Goal: Task Accomplishment & Management: Manage account settings

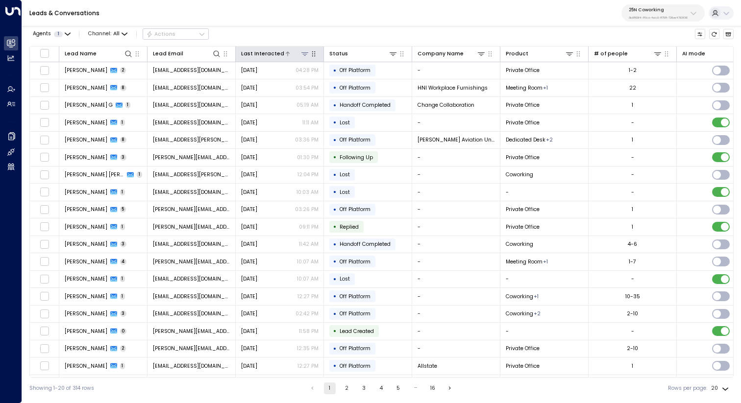
click at [272, 53] on div "Last Interacted" at bounding box center [262, 53] width 43 height 9
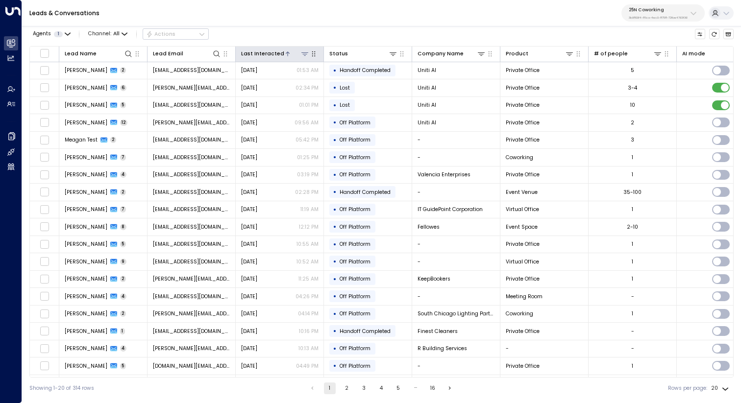
click at [275, 51] on div "Last Interacted" at bounding box center [262, 53] width 43 height 9
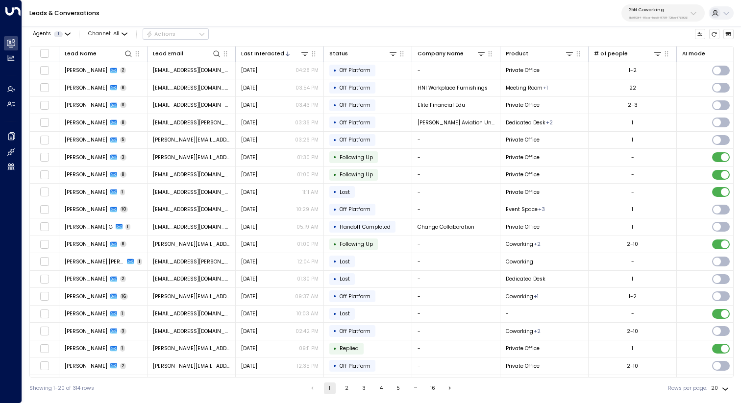
click at [659, 8] on p "25N Coworking" at bounding box center [658, 10] width 59 height 6
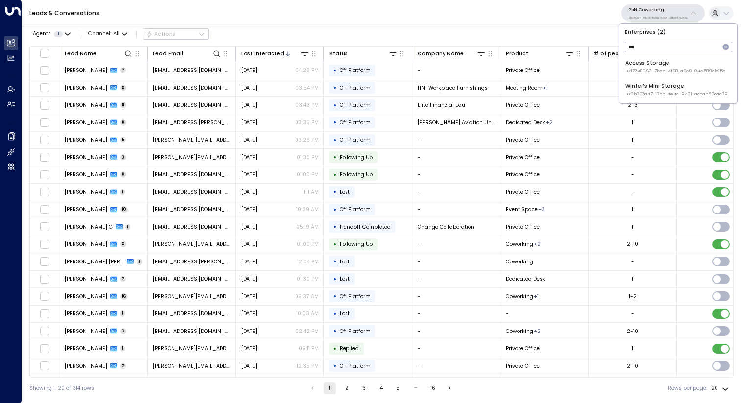
type input "***"
click at [644, 69] on span "ID: 17248963-7bae-4f68-a6e0-04e589c1c15e" at bounding box center [675, 71] width 100 height 7
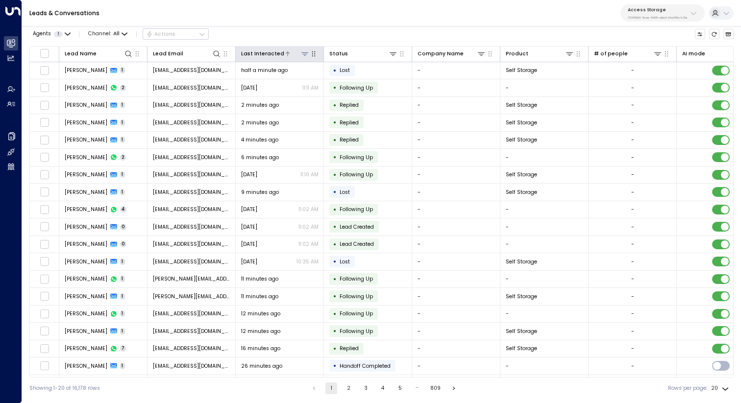
click at [256, 54] on div "Last Interacted" at bounding box center [262, 53] width 43 height 9
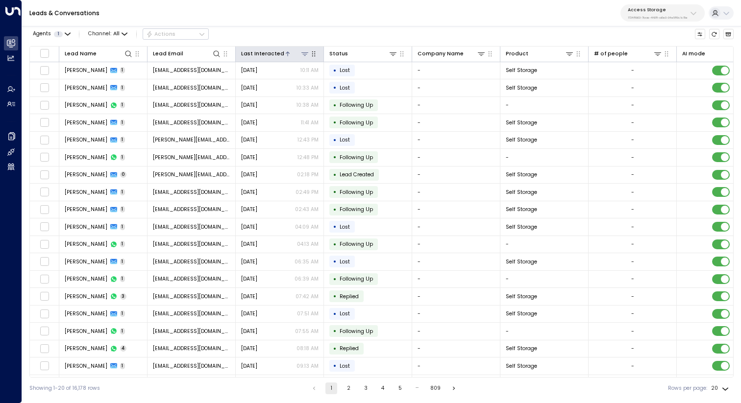
click at [256, 53] on div "Last Interacted" at bounding box center [262, 53] width 43 height 9
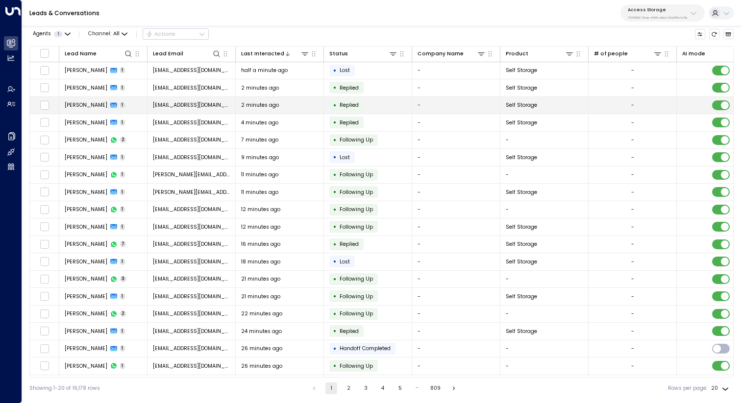
scroll to position [35, 0]
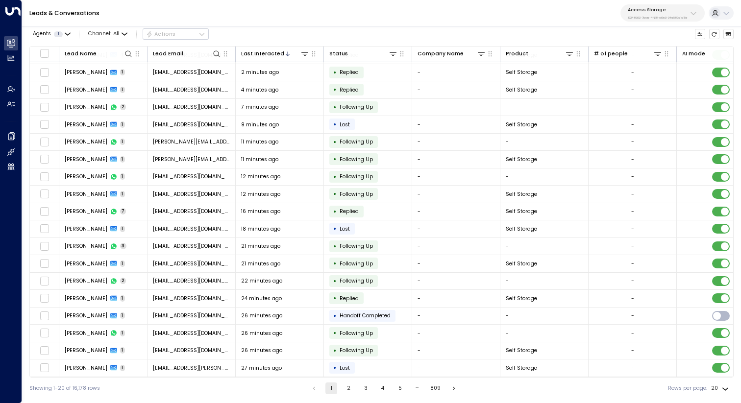
click at [345, 390] on button "2" at bounding box center [348, 389] width 12 height 12
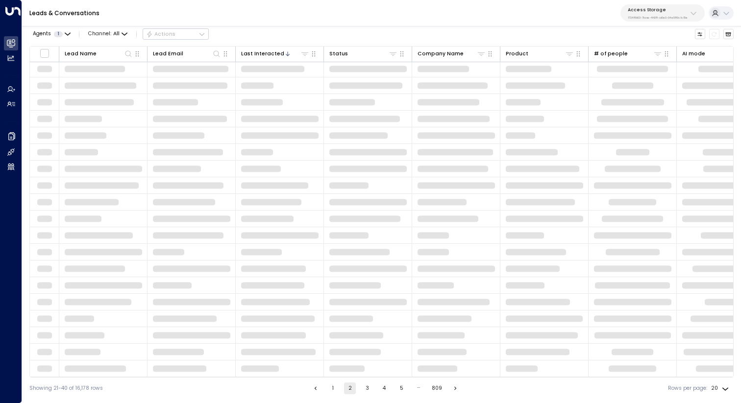
scroll to position [35, 0]
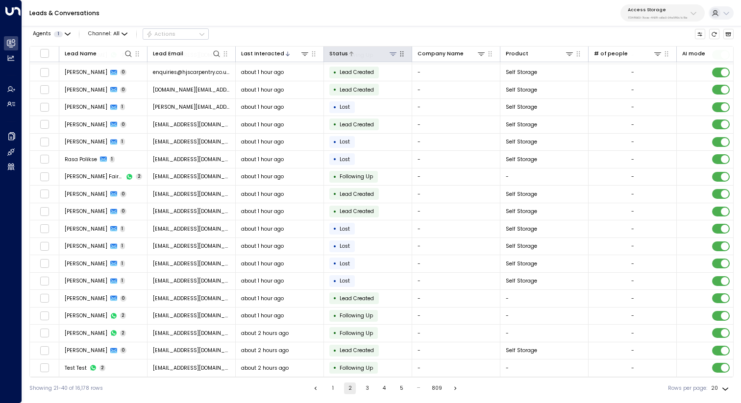
click at [353, 54] on div at bounding box center [373, 53] width 50 height 9
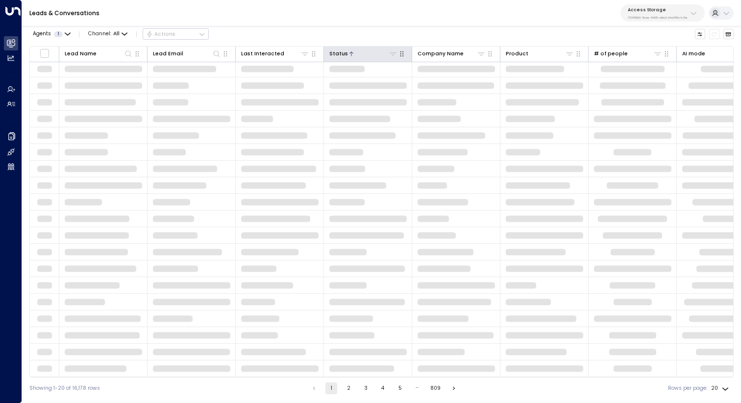
scroll to position [35, 0]
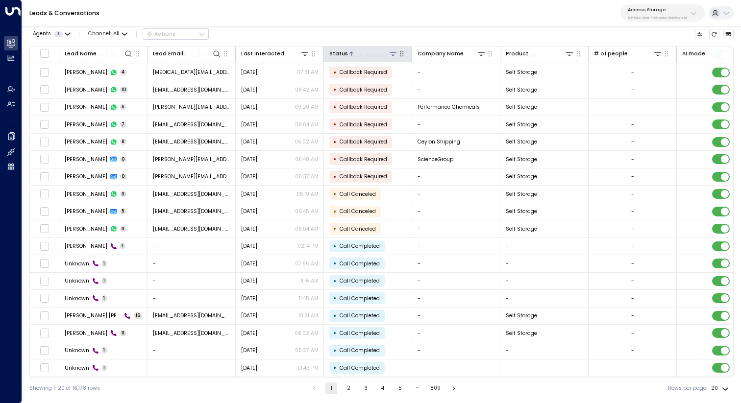
click at [393, 53] on icon at bounding box center [393, 53] width 7 height 3
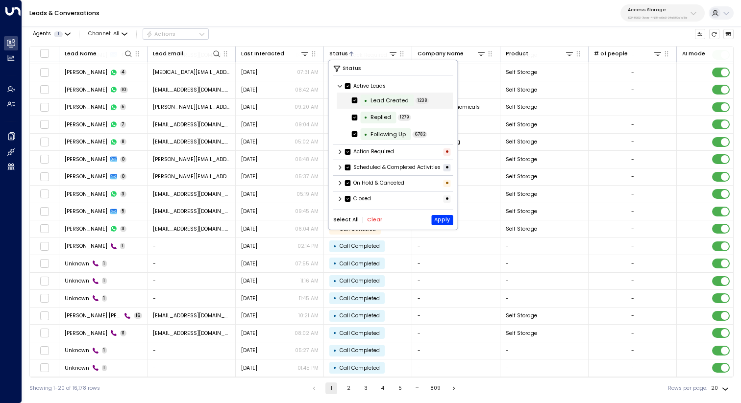
click at [385, 99] on div "Lead Created" at bounding box center [389, 101] width 38 height 8
click at [370, 223] on button "Clear" at bounding box center [374, 220] width 15 height 6
click at [443, 225] on button "Apply" at bounding box center [442, 220] width 22 height 10
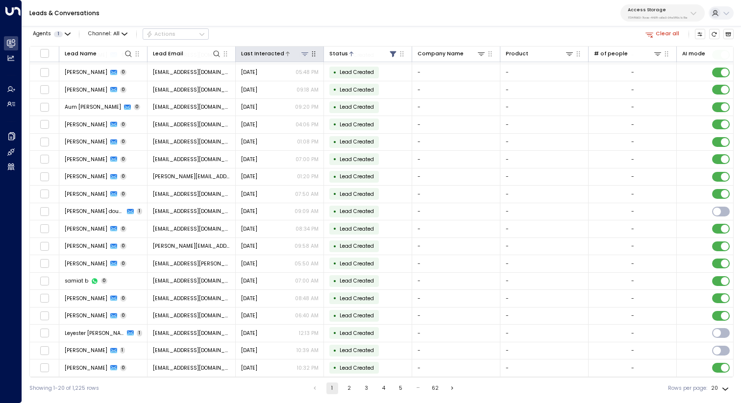
click at [286, 53] on icon at bounding box center [288, 53] width 4 height 4
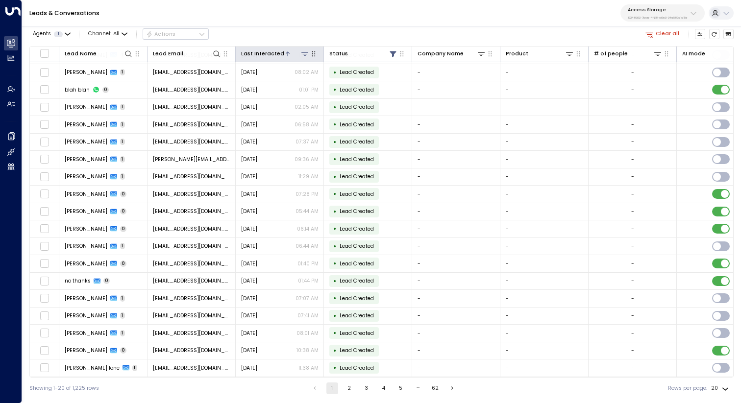
click at [286, 53] on icon at bounding box center [288, 53] width 4 height 4
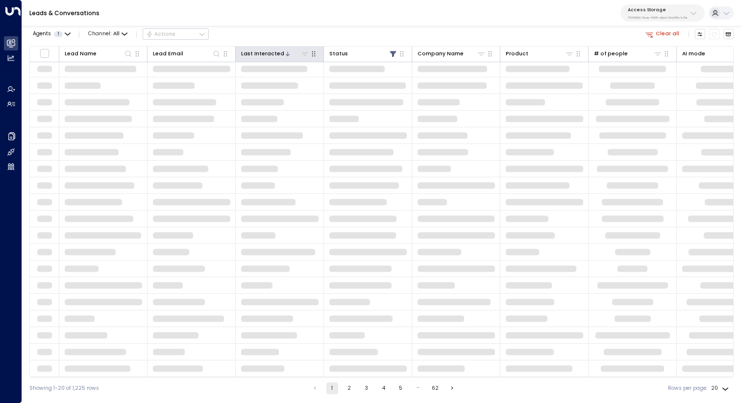
scroll to position [35, 0]
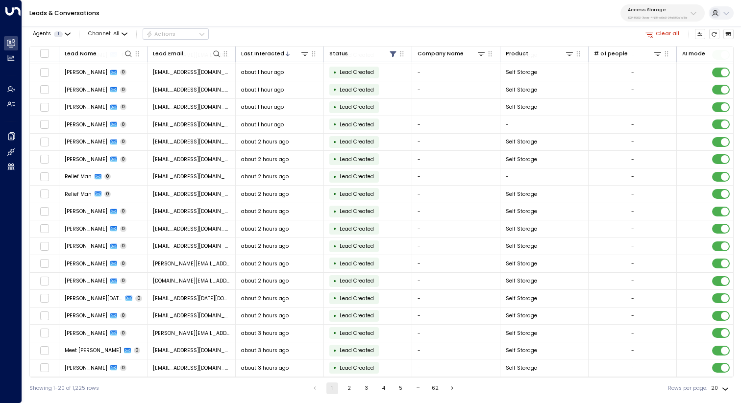
click at [344, 391] on button "2" at bounding box center [349, 389] width 12 height 12
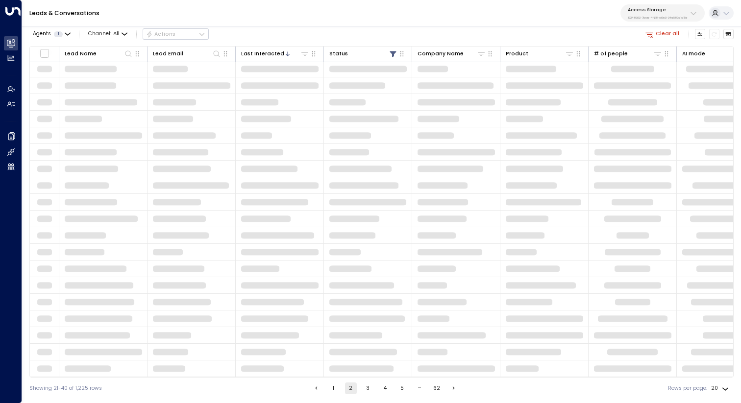
scroll to position [35, 0]
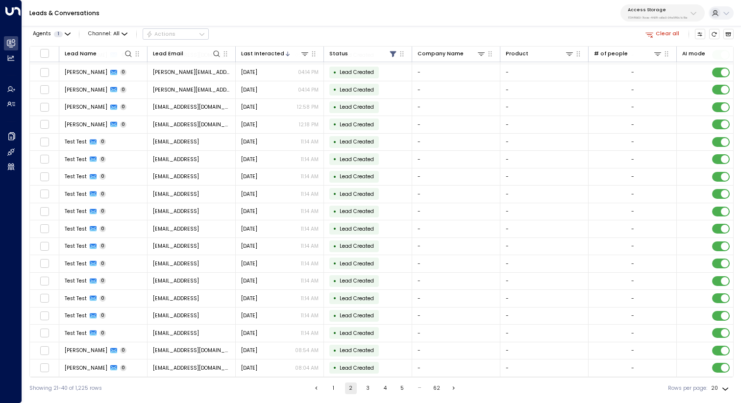
click at [331, 387] on button "1" at bounding box center [334, 389] width 12 height 12
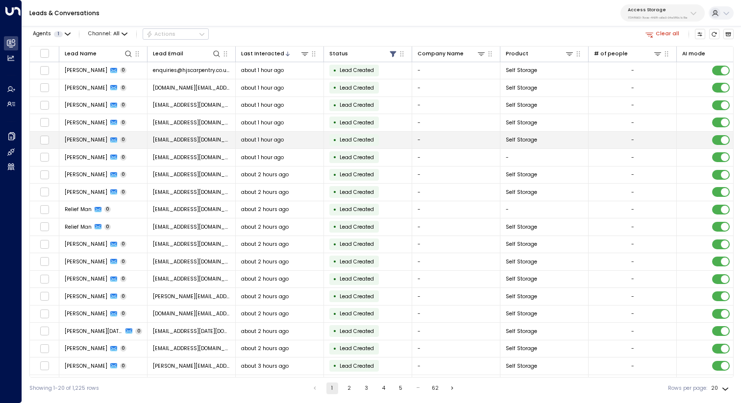
scroll to position [35, 0]
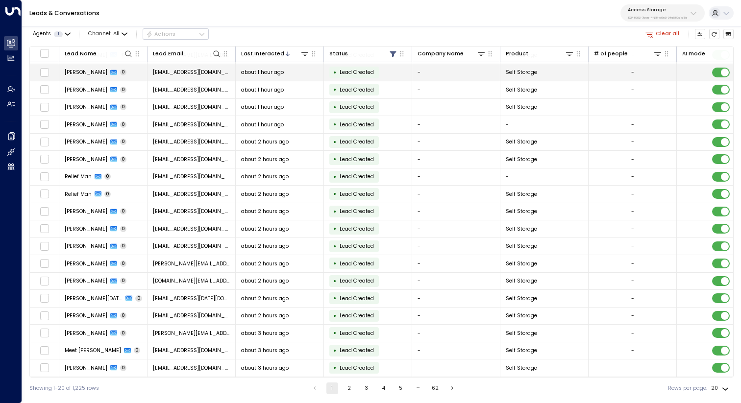
click at [199, 76] on td "[EMAIL_ADDRESS][DOMAIN_NAME]" at bounding box center [191, 72] width 88 height 17
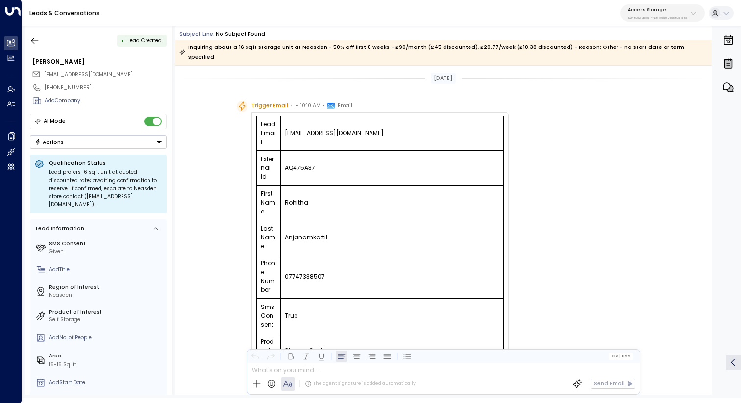
click at [219, 101] on div "Trigger Email • • 10:10 AM • Email Lead Email [EMAIL_ADDRESS][DOMAIN_NAME] Exte…" at bounding box center [443, 334] width 536 height 467
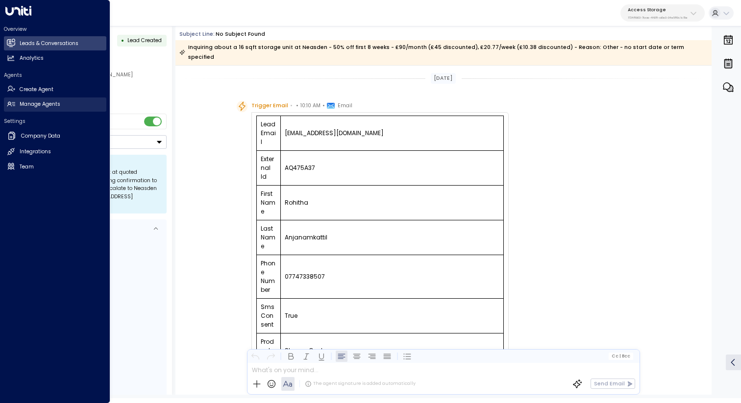
click at [51, 104] on h2 "Manage Agents" at bounding box center [40, 104] width 41 height 8
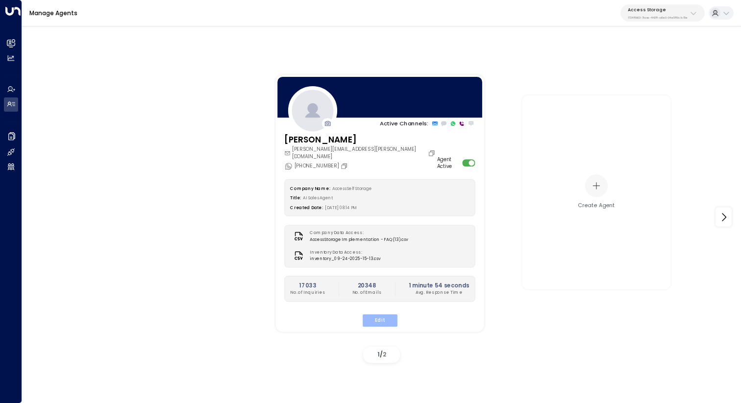
click at [374, 314] on button "Edit" at bounding box center [379, 320] width 35 height 13
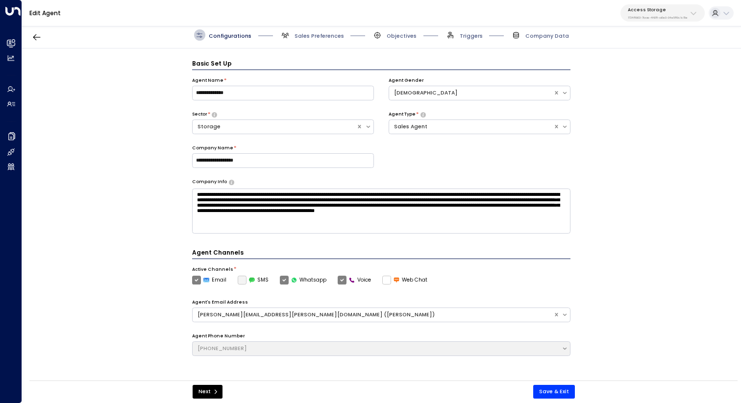
scroll to position [11, 0]
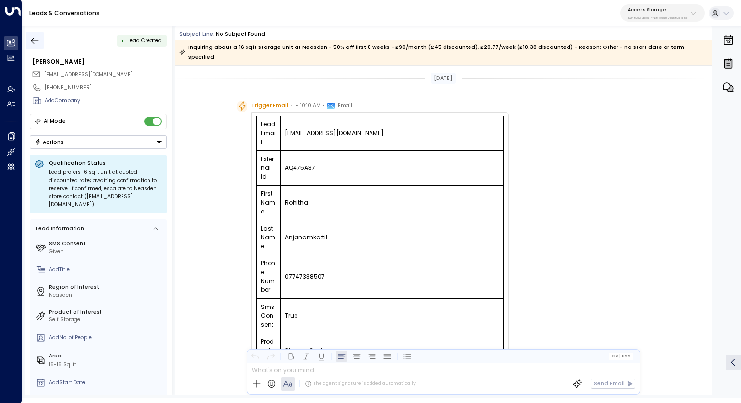
click at [35, 41] on icon "button" at bounding box center [35, 41] width 10 height 10
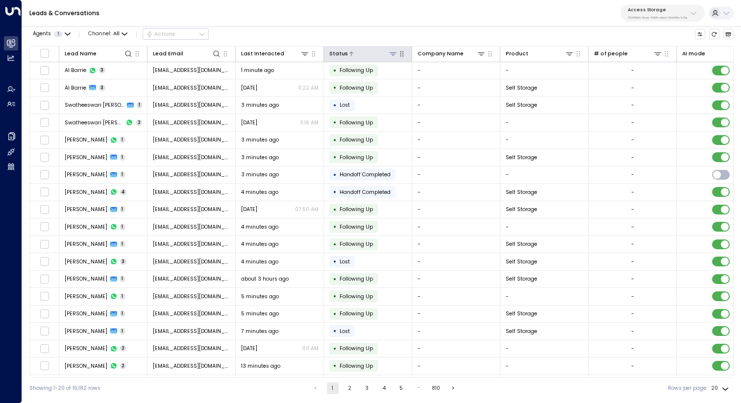
click at [368, 52] on div at bounding box center [373, 53] width 50 height 9
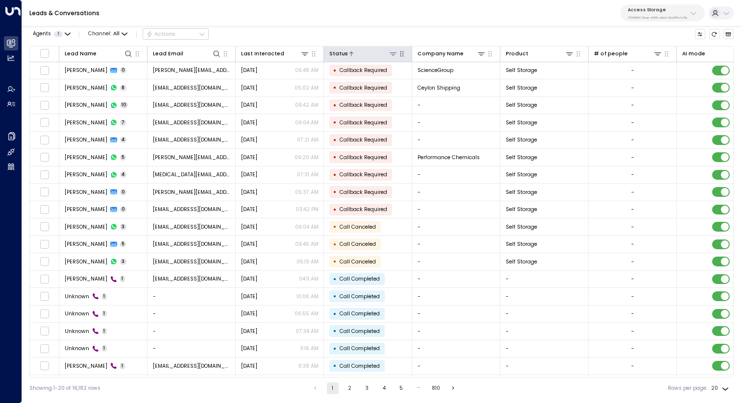
click at [396, 54] on icon at bounding box center [393, 54] width 8 height 8
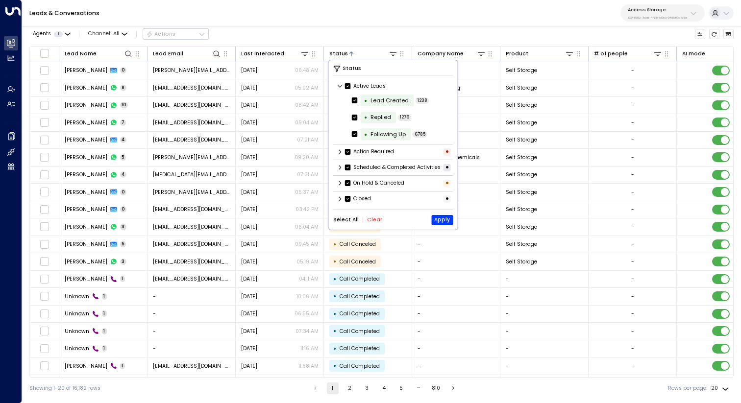
click at [369, 223] on button "Clear" at bounding box center [374, 220] width 15 height 6
click at [440, 225] on button "Apply" at bounding box center [442, 220] width 22 height 10
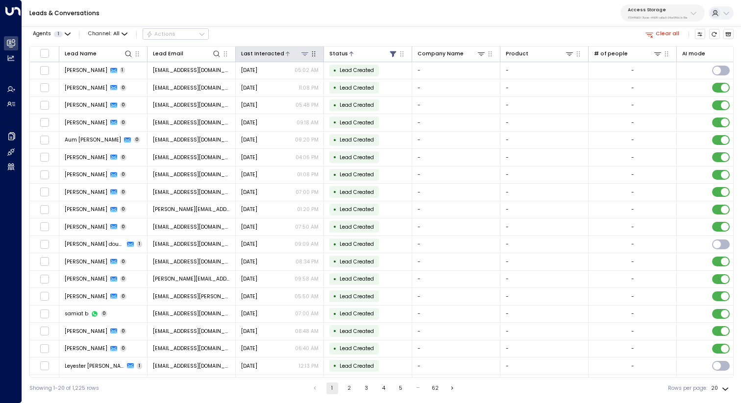
click at [257, 52] on div "Last Interacted" at bounding box center [262, 53] width 43 height 9
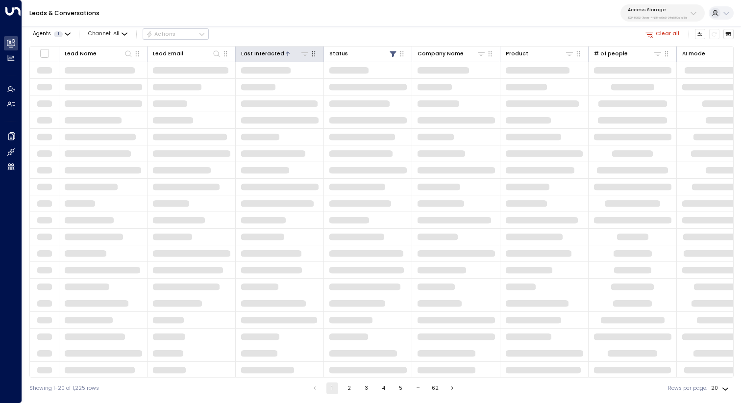
click at [258, 52] on div "Last Interacted" at bounding box center [262, 53] width 43 height 9
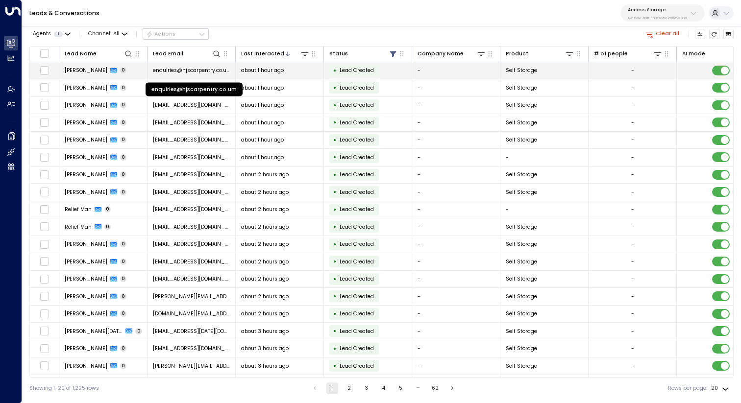
scroll to position [35, 0]
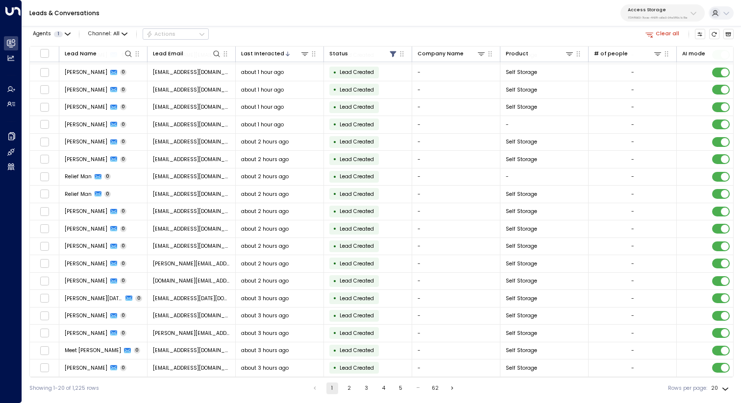
click at [346, 389] on button "2" at bounding box center [349, 389] width 12 height 12
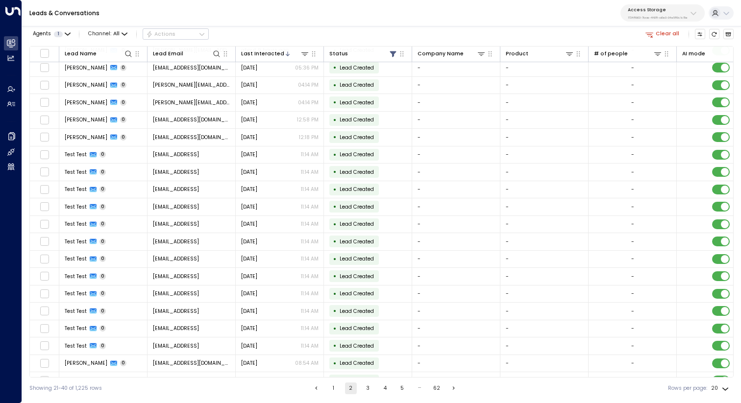
scroll to position [35, 0]
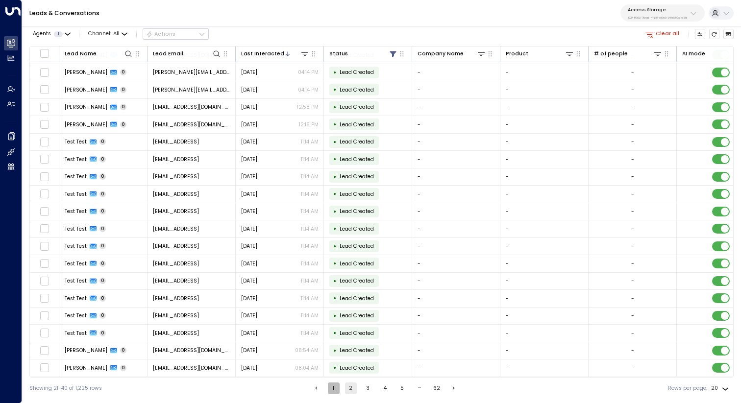
click at [334, 390] on button "1" at bounding box center [334, 389] width 12 height 12
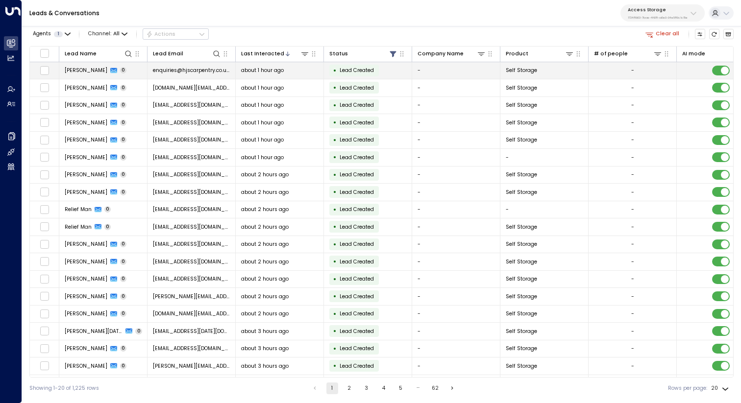
click at [244, 68] on span "about 1 hour ago" at bounding box center [262, 70] width 43 height 7
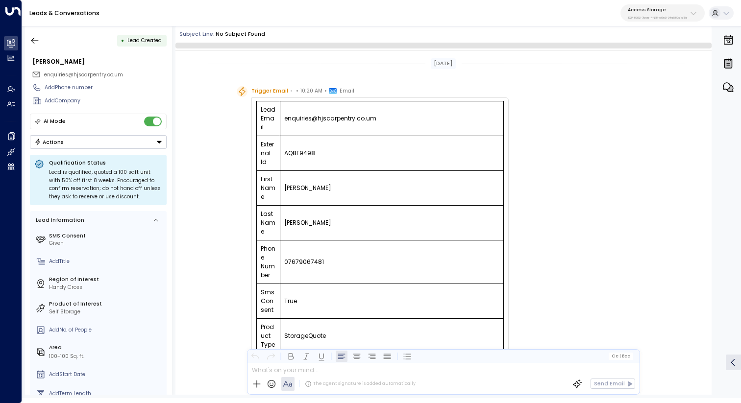
scroll to position [156, 0]
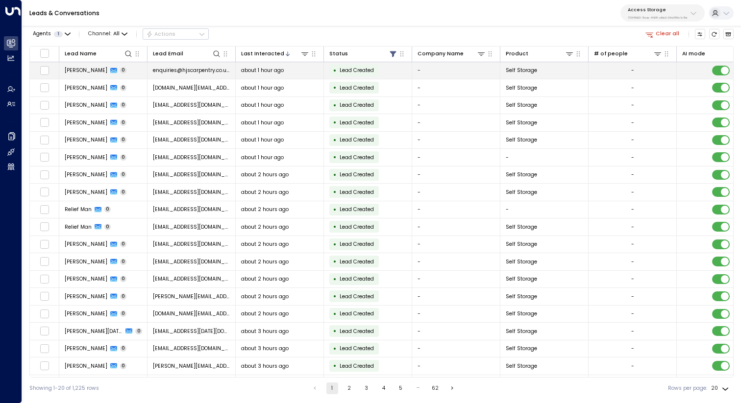
click at [219, 66] on td "enquiries@hjscarpentry.co.um" at bounding box center [191, 70] width 88 height 17
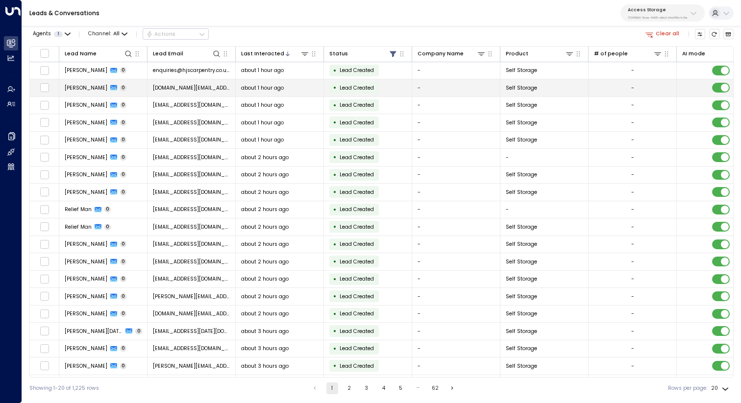
click at [124, 88] on span "0" at bounding box center [123, 88] width 7 height 6
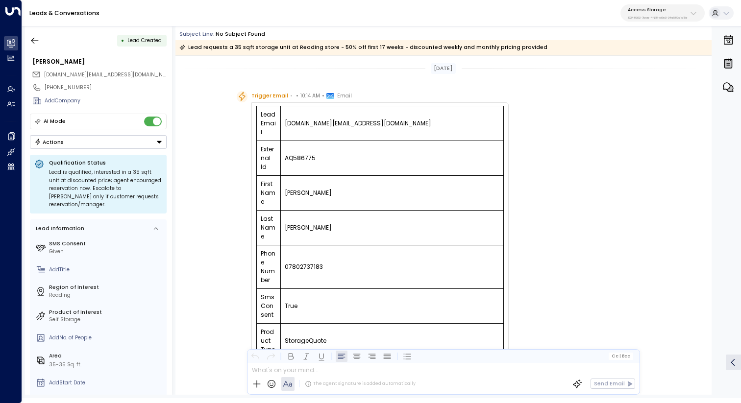
scroll to position [158, 0]
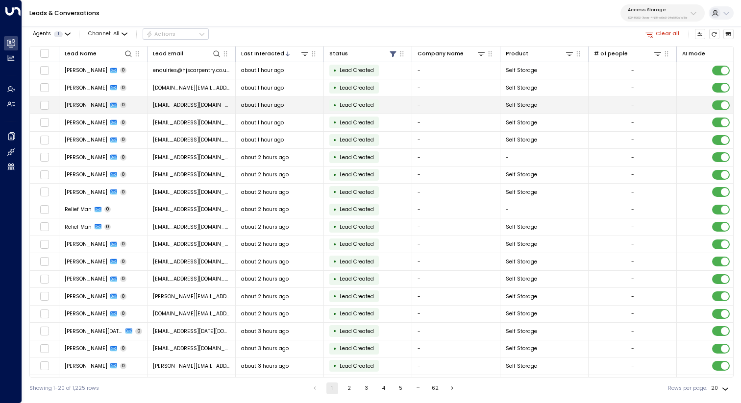
click at [107, 106] on span "[PERSON_NAME]" at bounding box center [86, 104] width 43 height 7
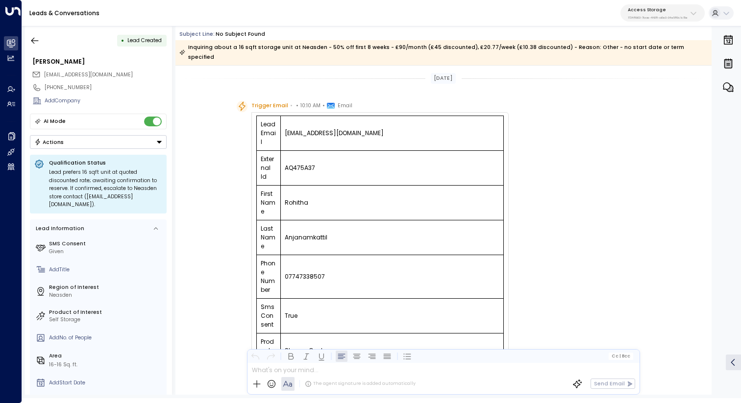
scroll to position [154, 0]
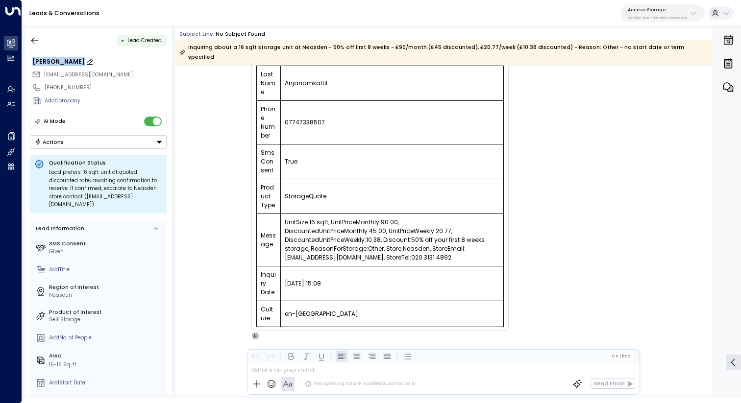
drag, startPoint x: 33, startPoint y: 62, endPoint x: 100, endPoint y: 61, distance: 66.6
click at [100, 61] on div "[PERSON_NAME]" at bounding box center [99, 61] width 134 height 9
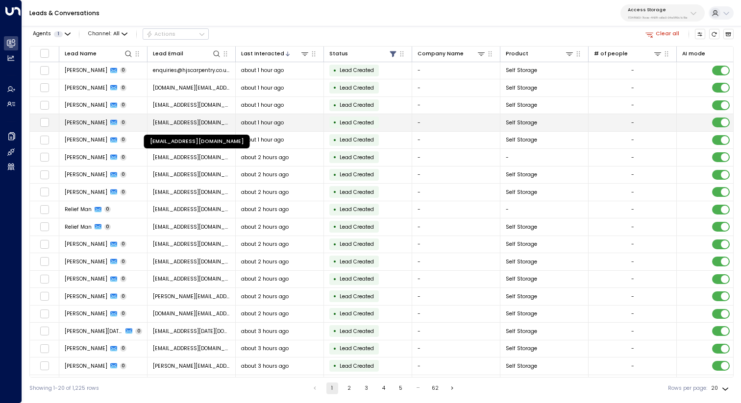
click at [154, 119] on span "[EMAIL_ADDRESS][DOMAIN_NAME]" at bounding box center [191, 122] width 77 height 7
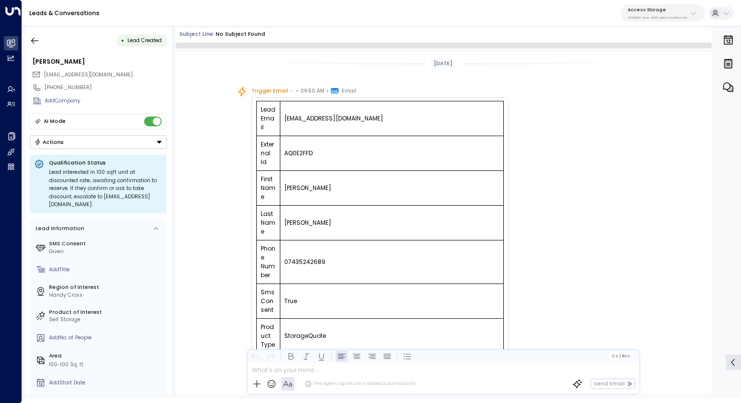
scroll to position [156, 0]
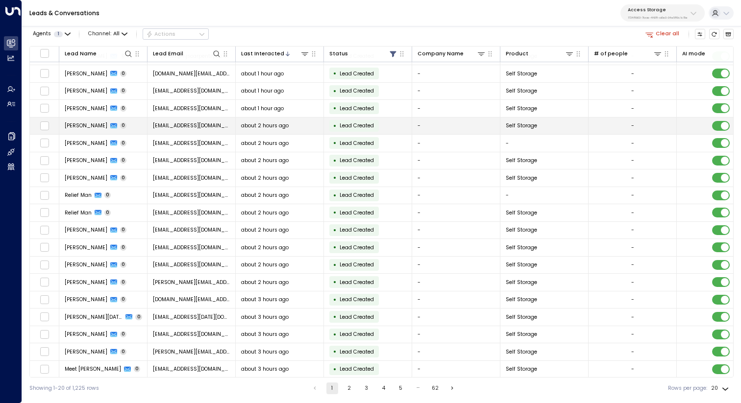
scroll to position [35, 0]
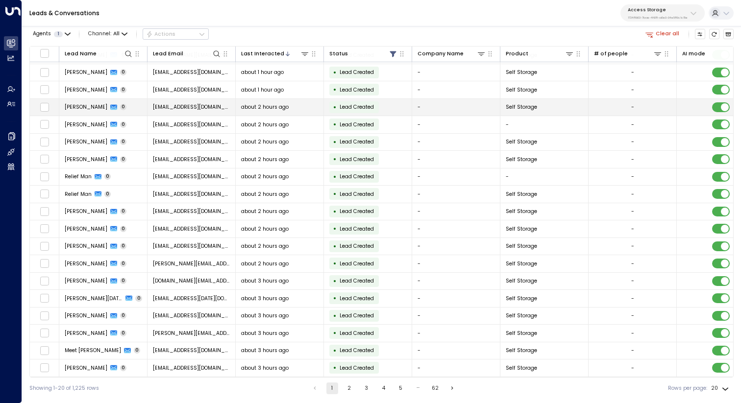
click at [89, 106] on span "[PERSON_NAME]" at bounding box center [86, 106] width 43 height 7
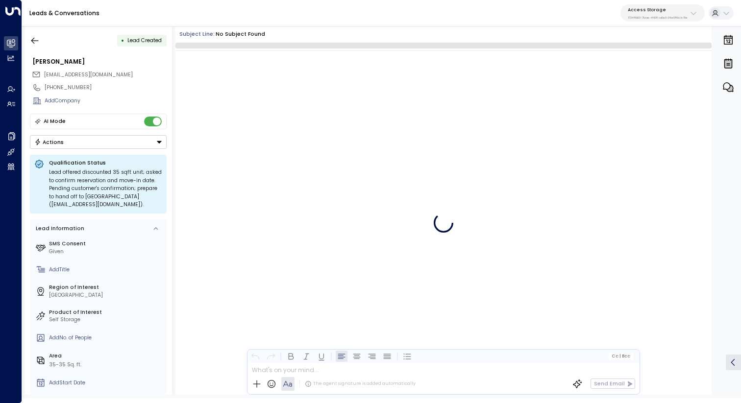
scroll to position [156, 0]
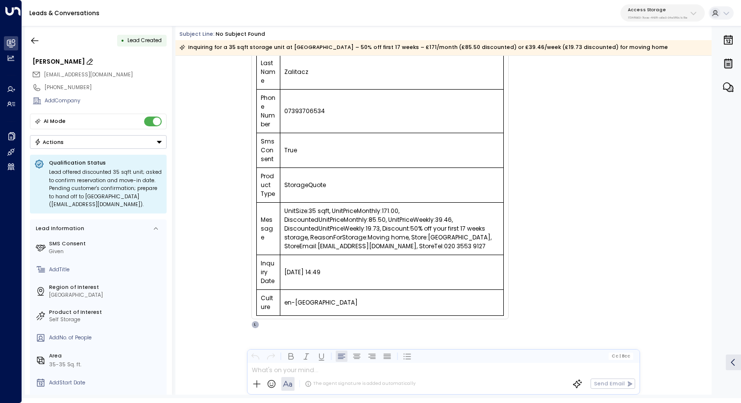
click at [43, 60] on div "[PERSON_NAME]" at bounding box center [99, 61] width 134 height 9
click at [43, 60] on input "**********" at bounding box center [98, 61] width 132 height 9
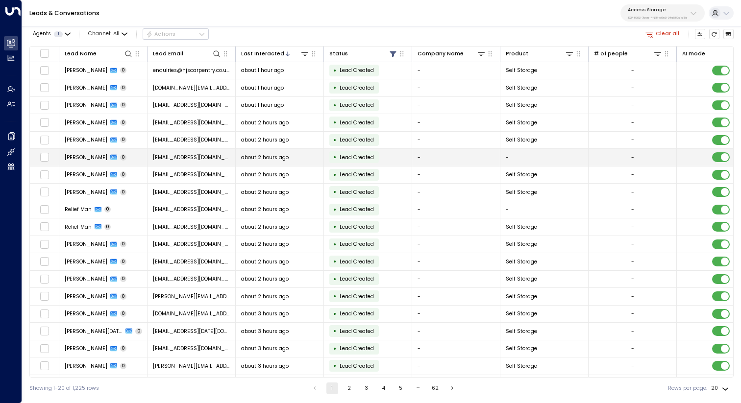
click at [89, 159] on span "[PERSON_NAME]" at bounding box center [86, 157] width 43 height 7
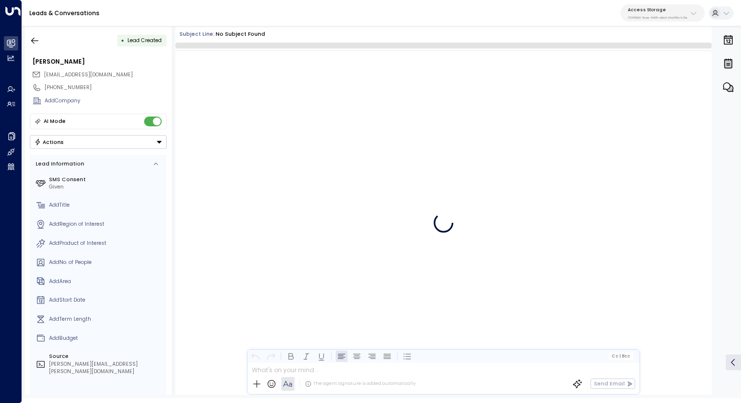
scroll to position [158, 0]
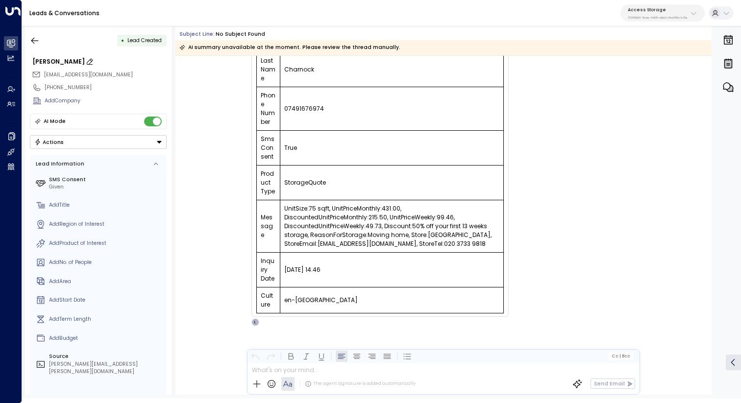
click at [65, 60] on div "[PERSON_NAME]" at bounding box center [99, 61] width 134 height 9
click at [65, 60] on input "**********" at bounding box center [98, 61] width 132 height 9
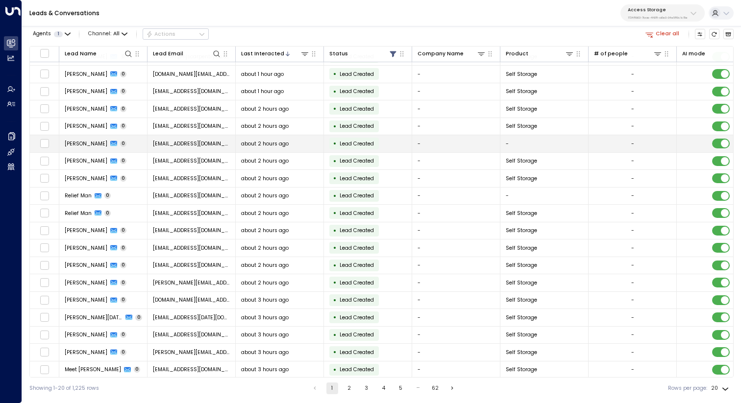
scroll to position [35, 0]
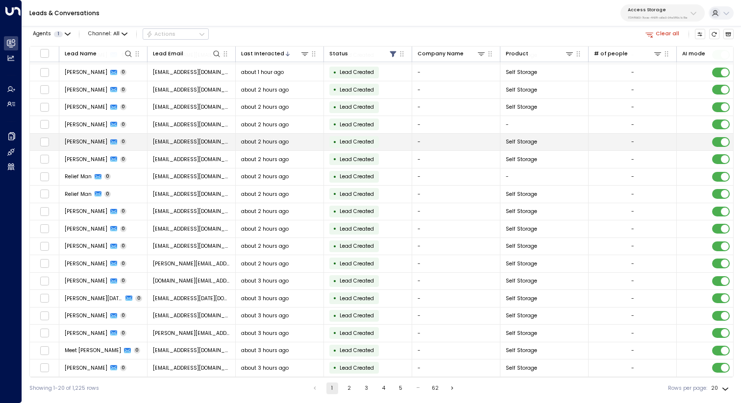
click at [89, 141] on span "[PERSON_NAME]" at bounding box center [86, 141] width 43 height 7
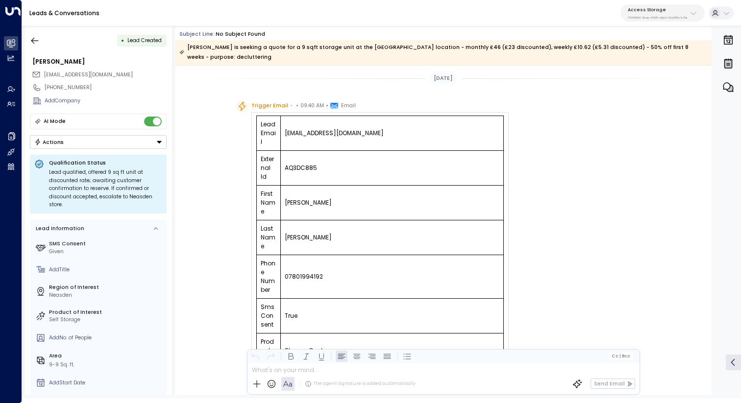
scroll to position [156, 0]
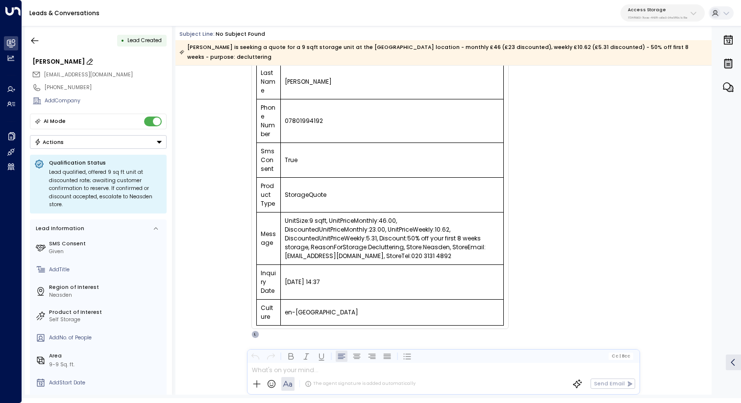
click at [57, 61] on div "[PERSON_NAME]" at bounding box center [99, 61] width 134 height 9
click at [57, 61] on input "**********" at bounding box center [98, 61] width 132 height 9
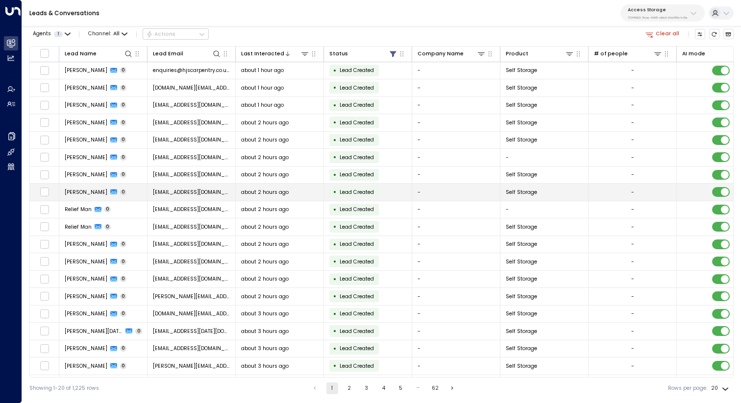
click at [85, 196] on span "[PERSON_NAME]" at bounding box center [86, 192] width 43 height 7
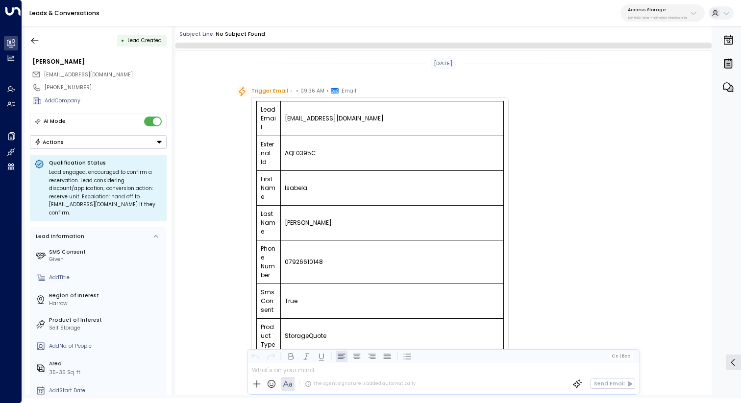
scroll to position [156, 0]
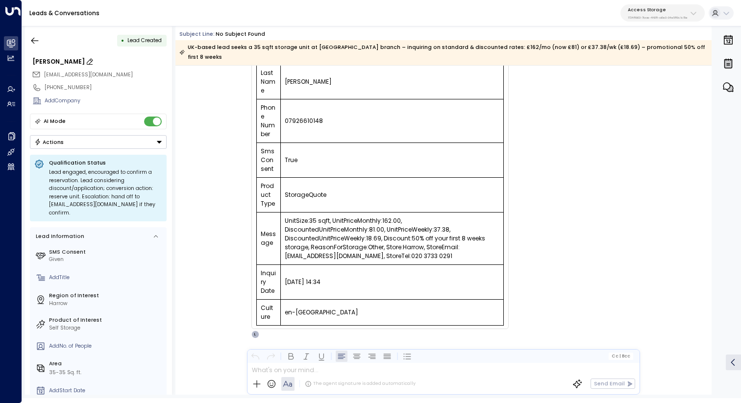
click at [51, 62] on div "[PERSON_NAME]" at bounding box center [99, 61] width 134 height 9
click at [51, 62] on input "**********" at bounding box center [98, 61] width 132 height 9
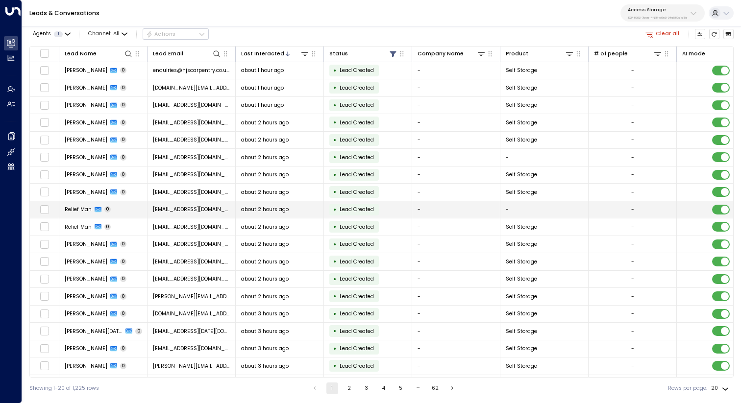
click at [141, 209] on td "Relief Man [DEMOGRAPHIC_DATA]" at bounding box center [103, 209] width 88 height 17
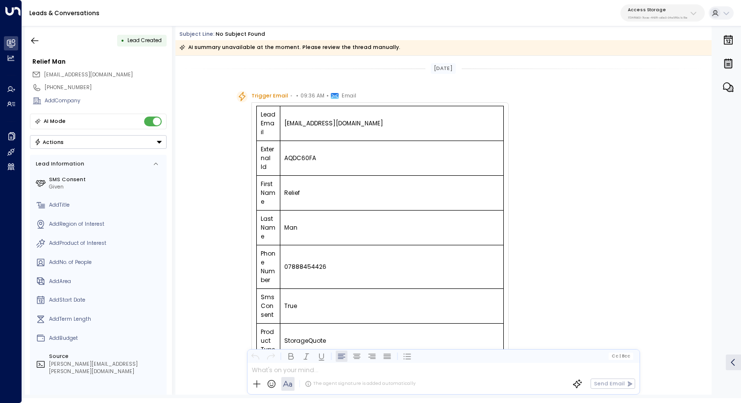
scroll to position [132, 0]
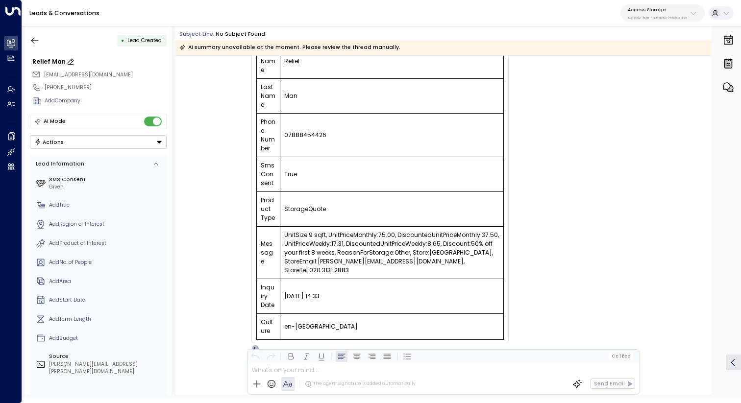
click at [43, 61] on div "Relief Man" at bounding box center [99, 61] width 134 height 9
click at [43, 61] on input "**********" at bounding box center [98, 61] width 132 height 9
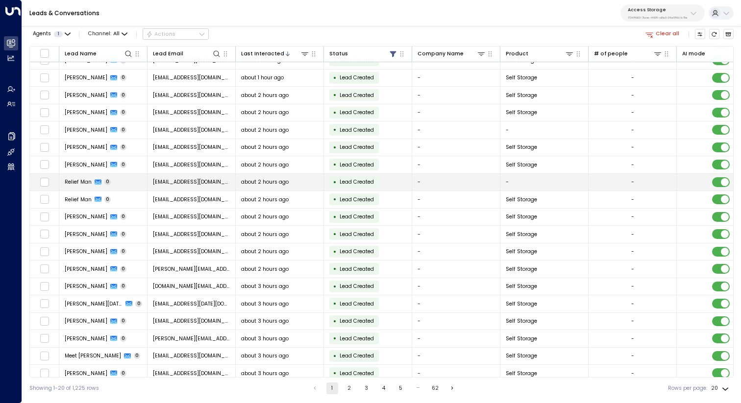
scroll to position [35, 0]
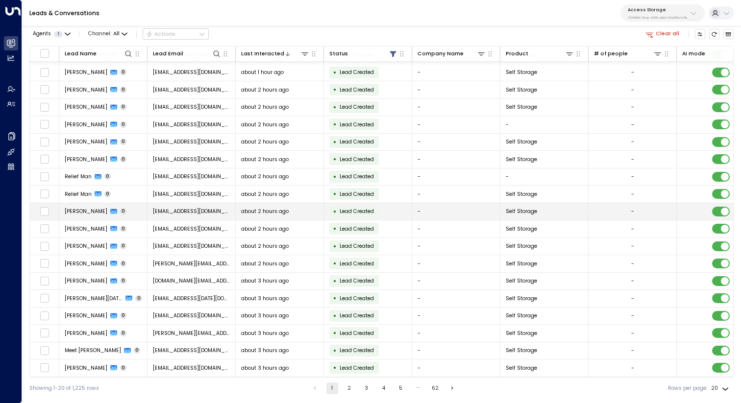
click at [95, 210] on span "[PERSON_NAME]" at bounding box center [86, 211] width 43 height 7
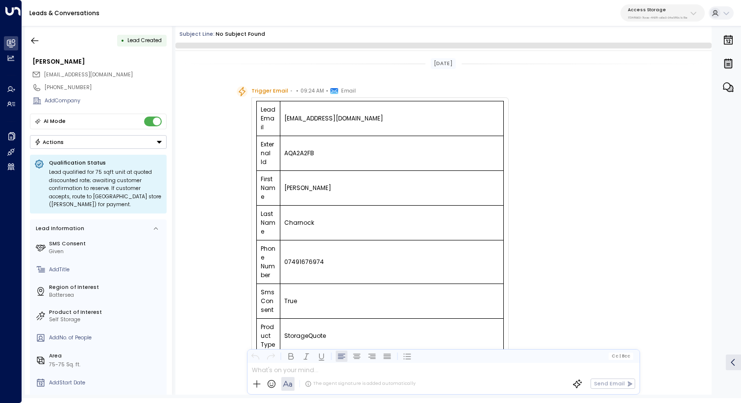
scroll to position [156, 0]
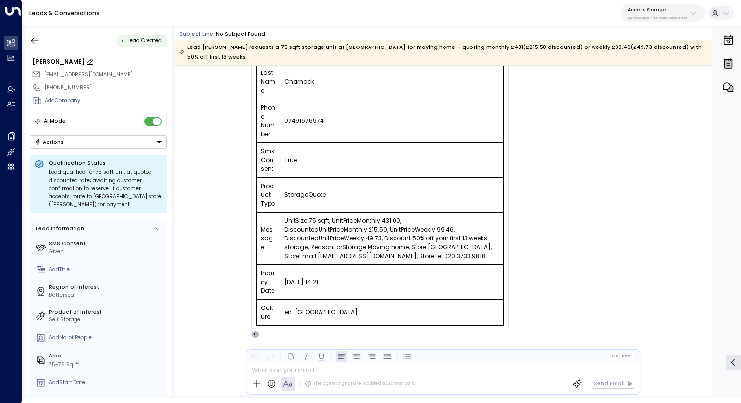
click at [53, 63] on div "[PERSON_NAME]" at bounding box center [99, 61] width 134 height 9
click at [53, 63] on input "**********" at bounding box center [98, 61] width 132 height 9
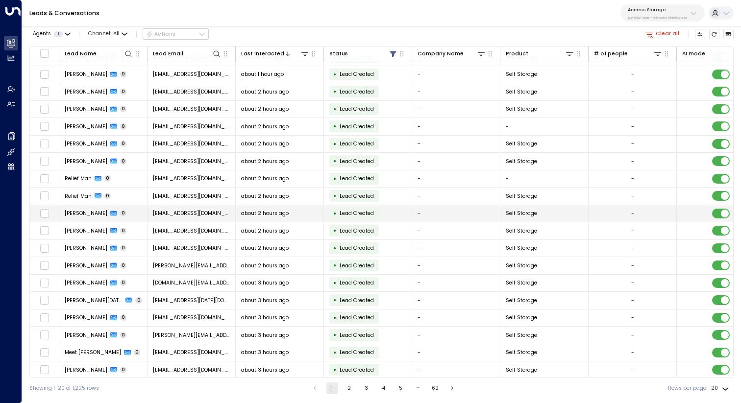
scroll to position [35, 0]
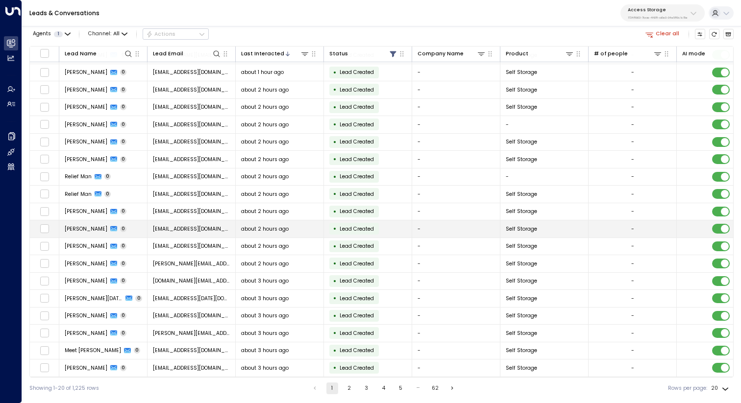
click at [88, 227] on span "[PERSON_NAME]" at bounding box center [86, 228] width 43 height 7
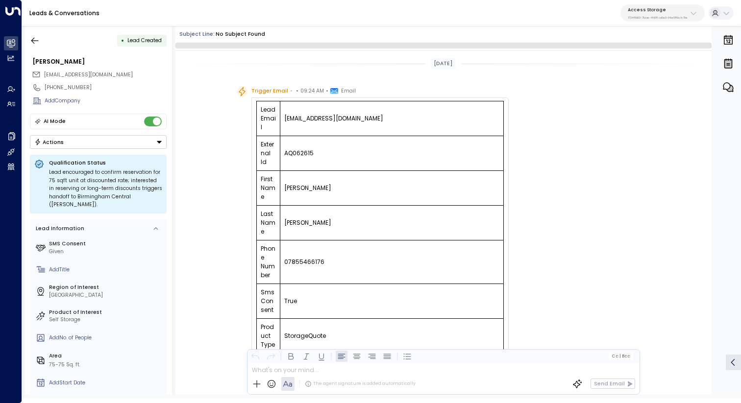
scroll to position [156, 0]
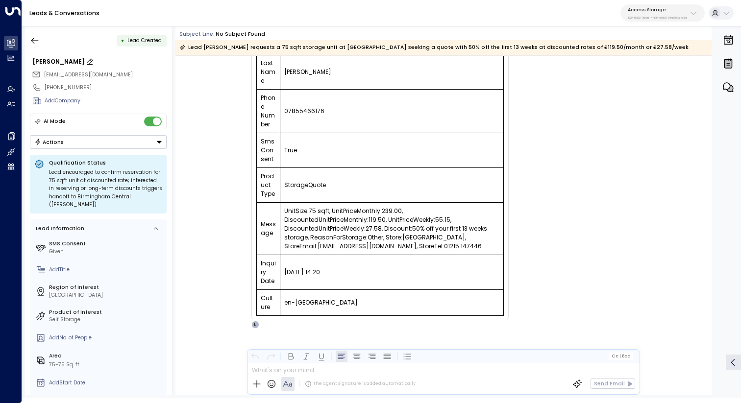
click at [50, 60] on div "[PERSON_NAME]" at bounding box center [99, 61] width 134 height 9
click at [50, 60] on input "**********" at bounding box center [98, 61] width 132 height 9
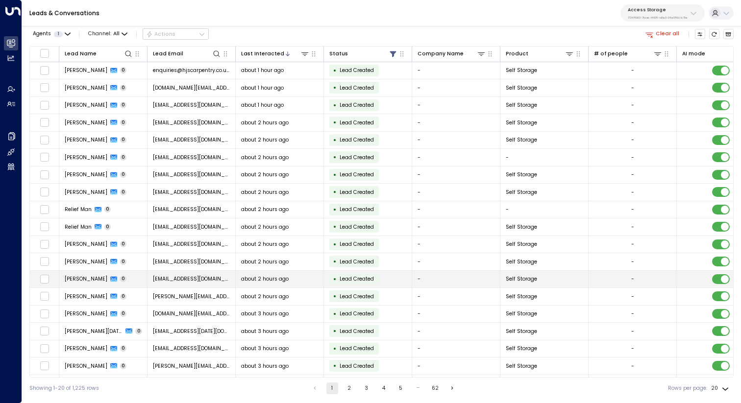
click at [91, 281] on span "[PERSON_NAME]" at bounding box center [86, 278] width 43 height 7
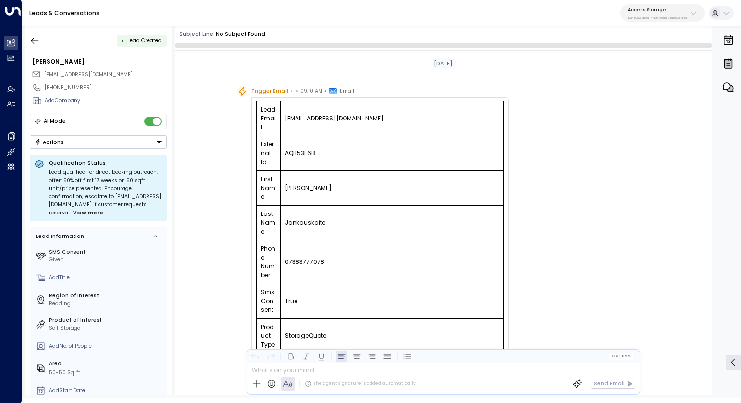
scroll to position [158, 0]
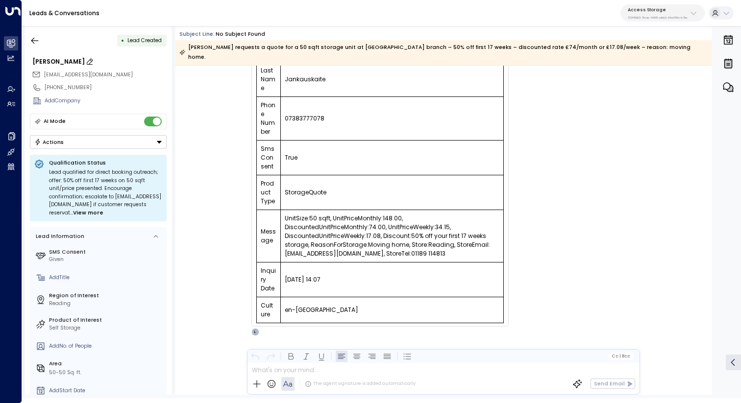
click at [71, 63] on div "[PERSON_NAME]" at bounding box center [99, 61] width 134 height 9
click at [71, 63] on input "**********" at bounding box center [98, 61] width 132 height 9
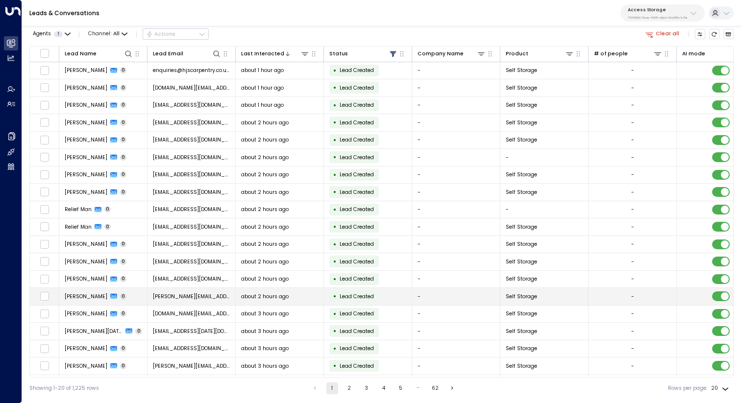
click at [85, 301] on td "[PERSON_NAME] 0" at bounding box center [103, 296] width 88 height 17
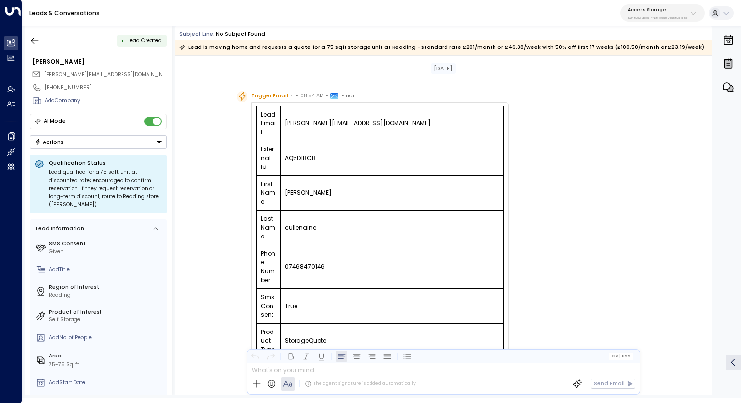
scroll to position [158, 0]
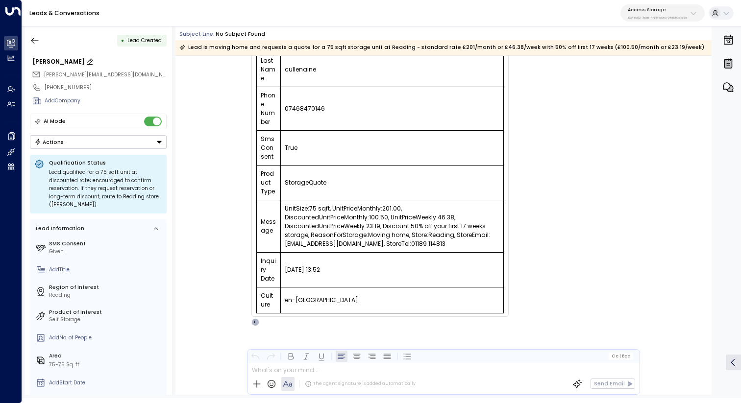
click at [61, 64] on div "[PERSON_NAME]" at bounding box center [99, 61] width 134 height 9
click at [61, 64] on input "**********" at bounding box center [98, 61] width 132 height 9
click at [558, 152] on div "Trigger Email • • 08:54 AM • Email Lead Email [PERSON_NAME][EMAIL_ADDRESS][DOMA…" at bounding box center [445, 129] width 416 height 393
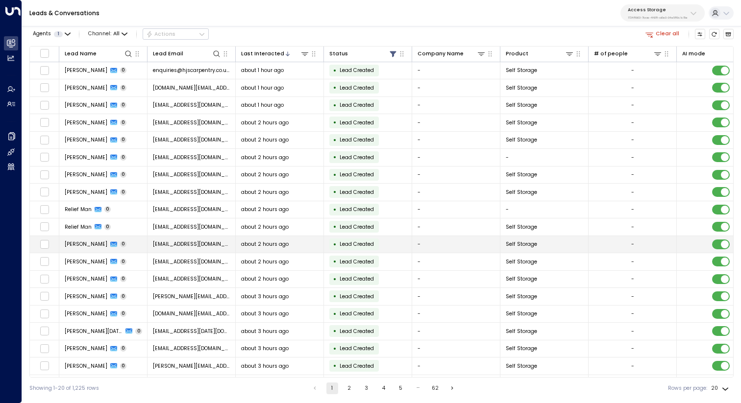
scroll to position [35, 0]
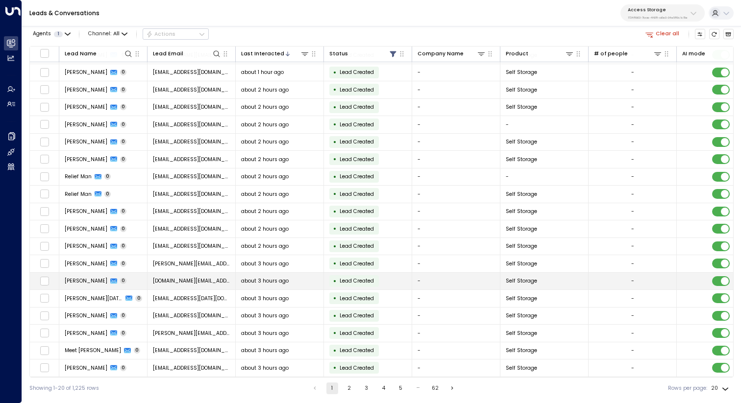
click at [82, 277] on span "[PERSON_NAME]" at bounding box center [86, 280] width 43 height 7
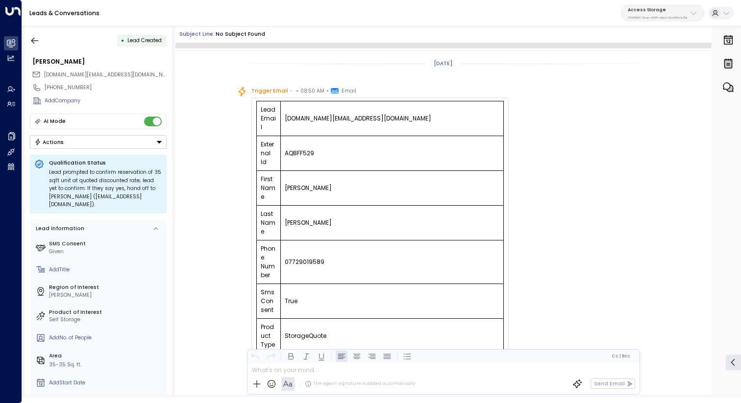
scroll to position [158, 0]
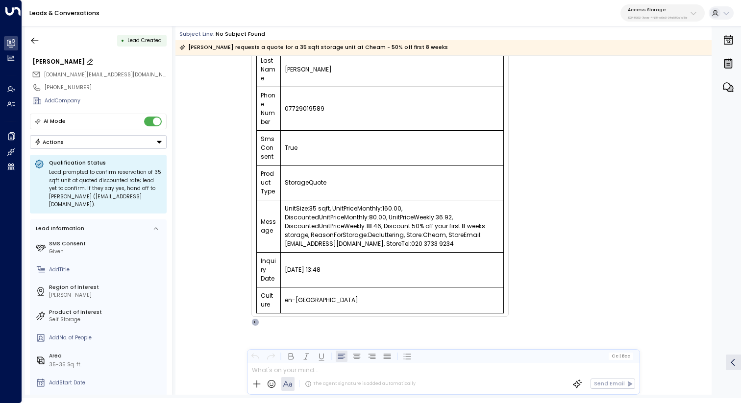
click at [51, 61] on div "[PERSON_NAME]" at bounding box center [99, 61] width 134 height 9
click at [51, 61] on input "**********" at bounding box center [98, 61] width 132 height 9
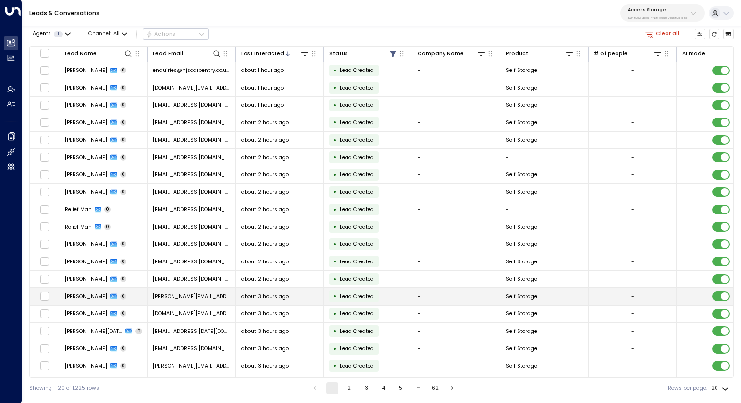
scroll to position [35, 0]
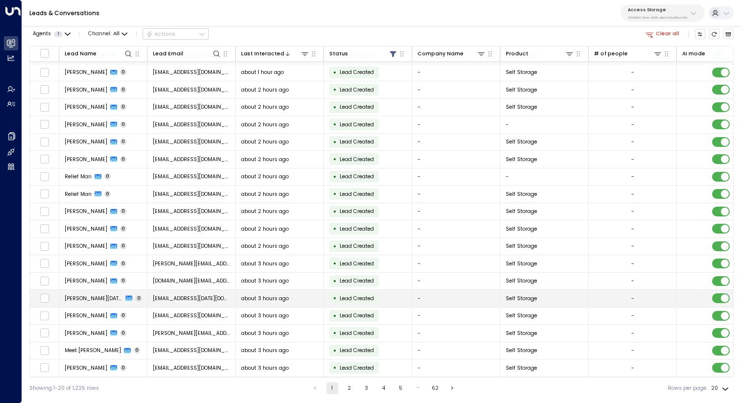
click at [80, 298] on span "[PERSON_NAME][DATE]" at bounding box center [94, 298] width 58 height 7
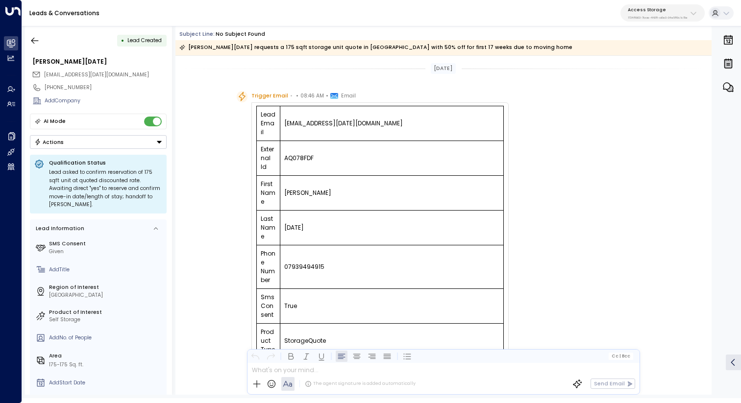
scroll to position [158, 0]
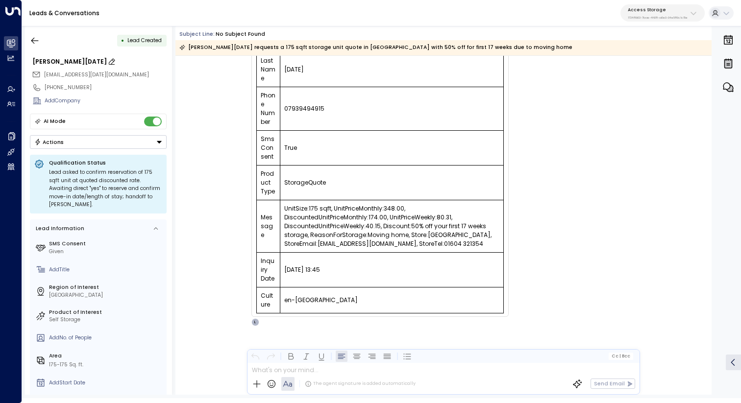
click at [61, 61] on div "[PERSON_NAME][DATE]" at bounding box center [99, 61] width 134 height 9
click at [61, 61] on input "**********" at bounding box center [98, 61] width 132 height 9
click at [32, 41] on icon "button" at bounding box center [34, 40] width 7 height 6
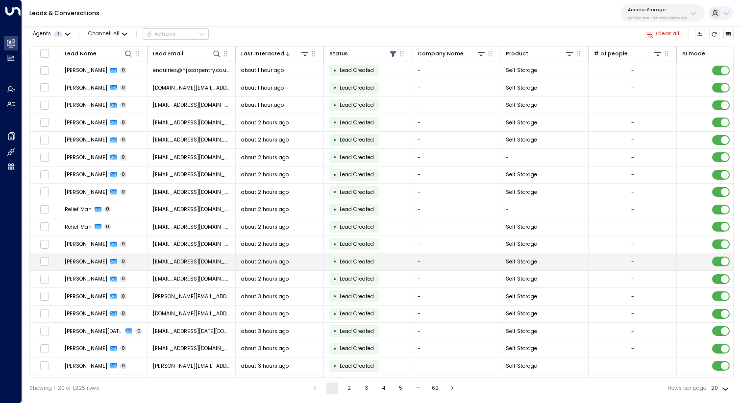
scroll to position [35, 0]
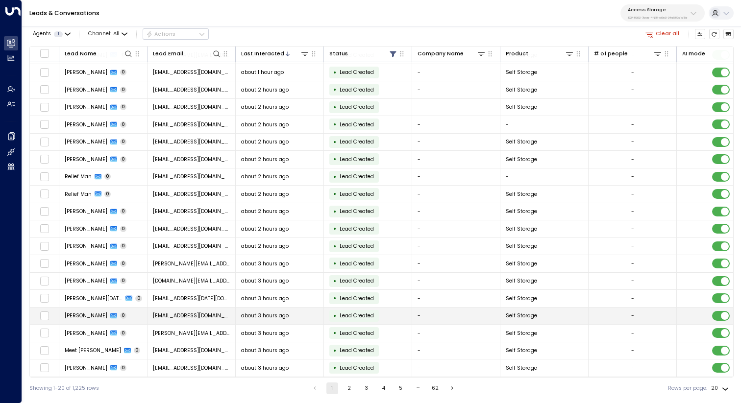
click at [88, 314] on span "[PERSON_NAME]" at bounding box center [86, 315] width 43 height 7
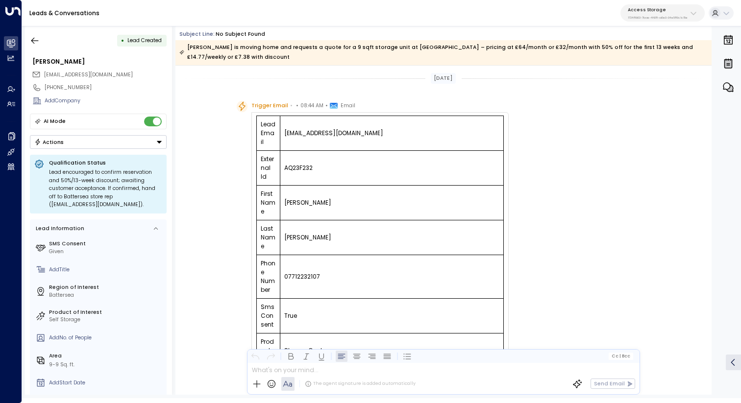
scroll to position [158, 0]
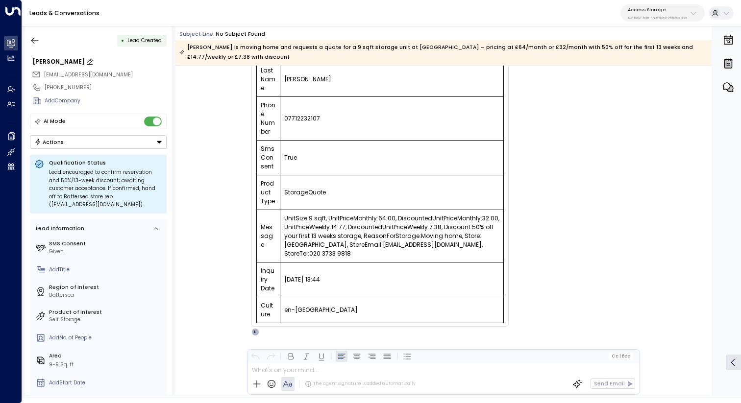
click at [54, 63] on div "[PERSON_NAME]" at bounding box center [99, 61] width 134 height 9
click at [54, 63] on input "**********" at bounding box center [98, 61] width 132 height 9
click at [30, 33] on button "button" at bounding box center [35, 41] width 18 height 18
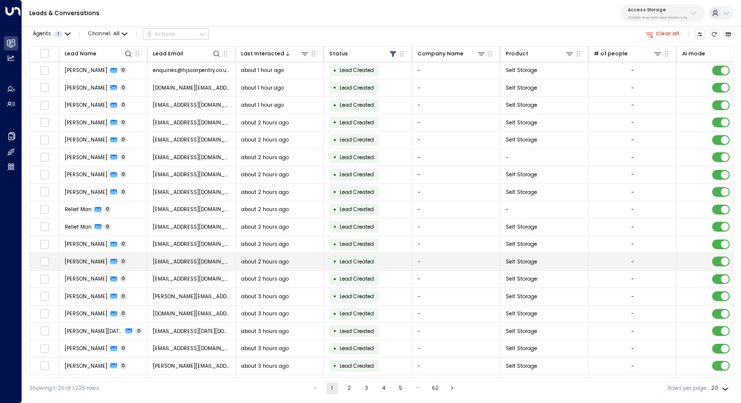
scroll to position [35, 0]
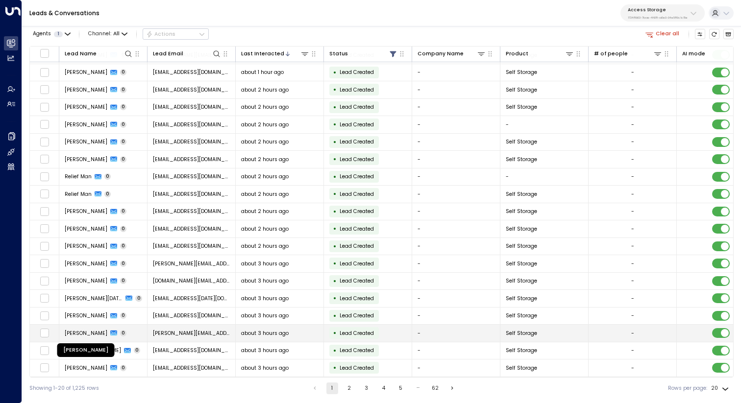
click at [86, 332] on span "[PERSON_NAME]" at bounding box center [86, 333] width 43 height 7
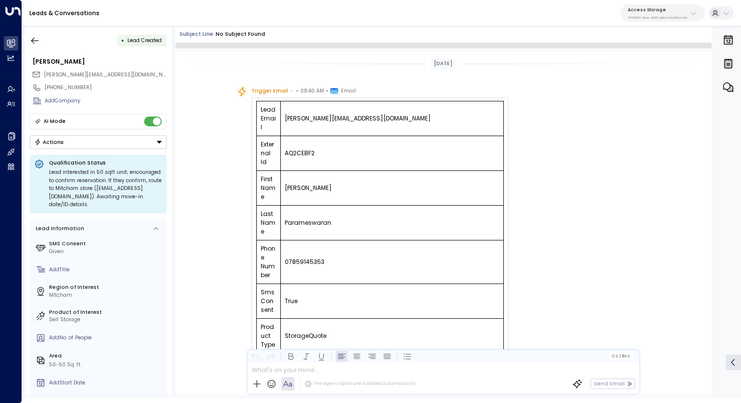
scroll to position [156, 0]
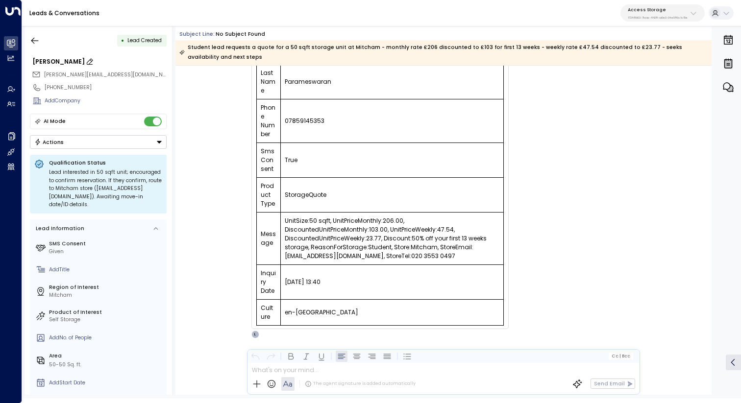
click at [58, 61] on div "[PERSON_NAME]" at bounding box center [99, 61] width 134 height 9
click at [58, 61] on input "**********" at bounding box center [98, 61] width 132 height 9
click at [32, 36] on icon "button" at bounding box center [35, 41] width 10 height 10
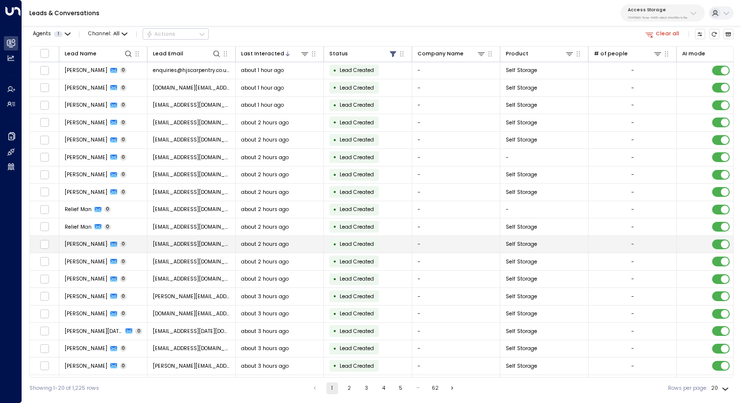
scroll to position [35, 0]
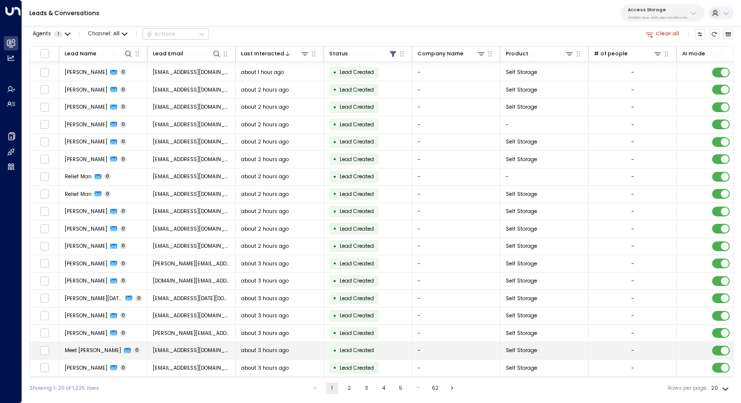
click at [78, 351] on span "Meet [PERSON_NAME]" at bounding box center [93, 350] width 56 height 7
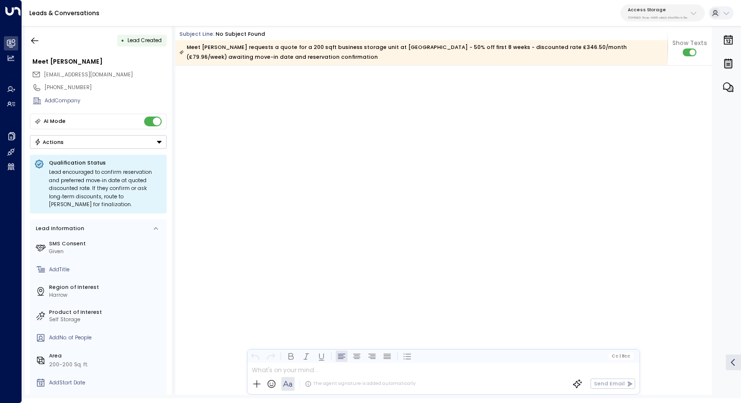
scroll to position [775, 0]
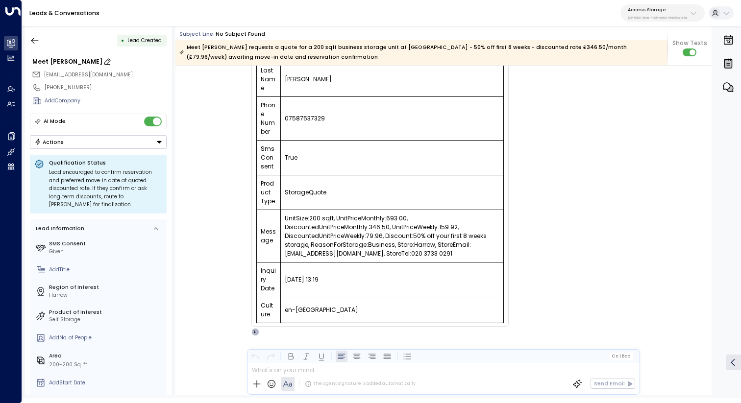
click at [44, 62] on div "Meet [PERSON_NAME]" at bounding box center [99, 61] width 134 height 9
click at [44, 62] on input "**********" at bounding box center [98, 61] width 132 height 9
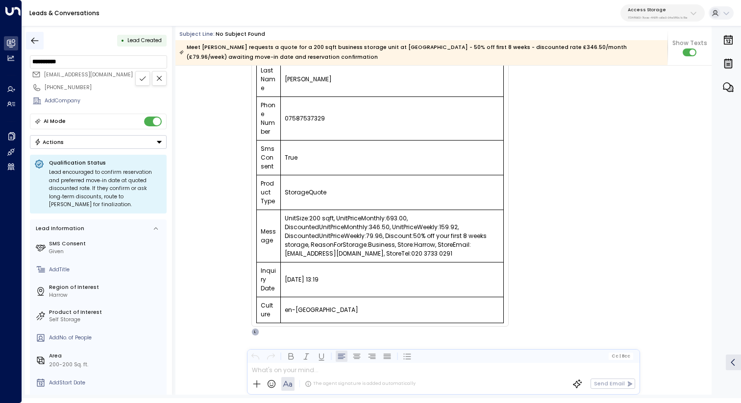
click at [35, 42] on icon "button" at bounding box center [35, 41] width 10 height 10
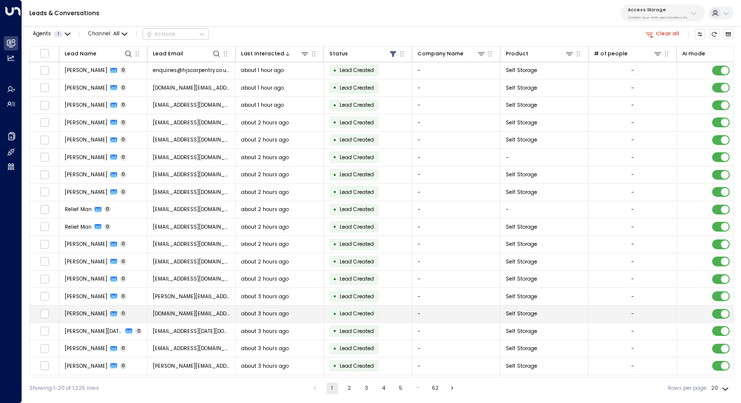
scroll to position [35, 0]
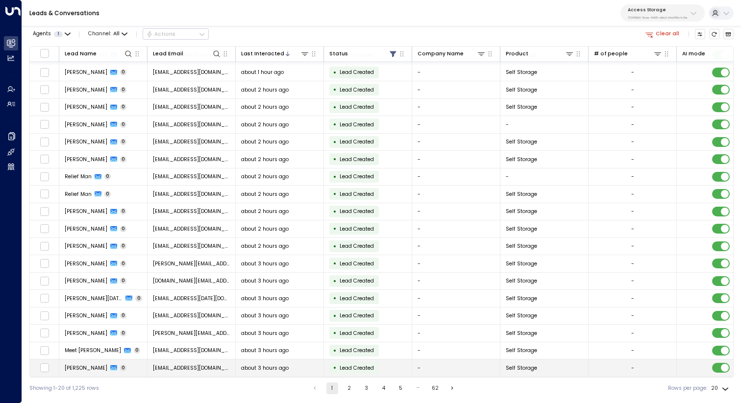
click at [84, 365] on span "[PERSON_NAME]" at bounding box center [86, 368] width 43 height 7
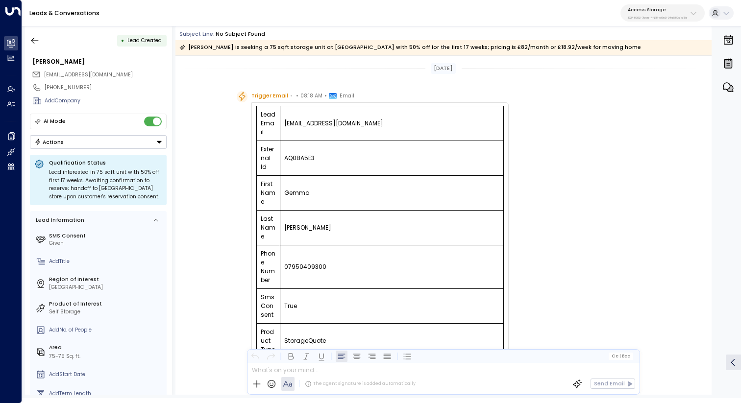
scroll to position [158, 0]
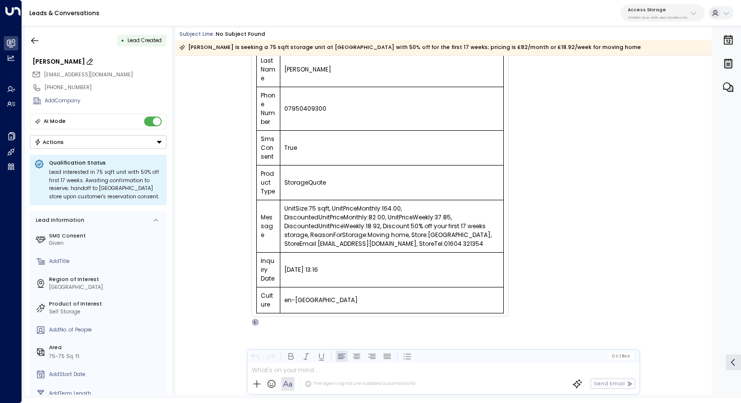
click at [66, 59] on div "[PERSON_NAME]" at bounding box center [99, 61] width 134 height 9
click at [66, 59] on input "**********" at bounding box center [98, 61] width 132 height 9
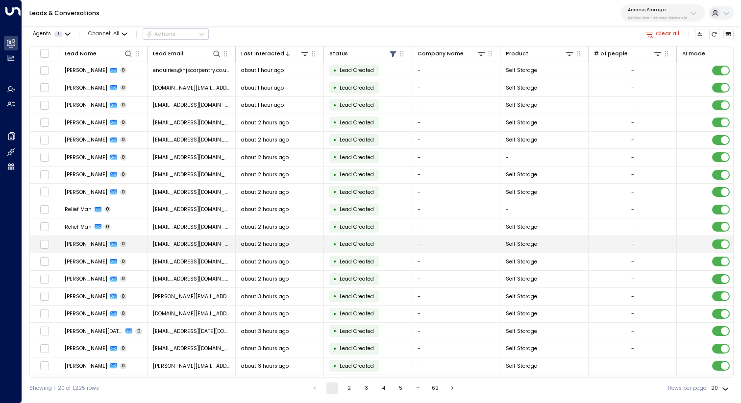
scroll to position [35, 0]
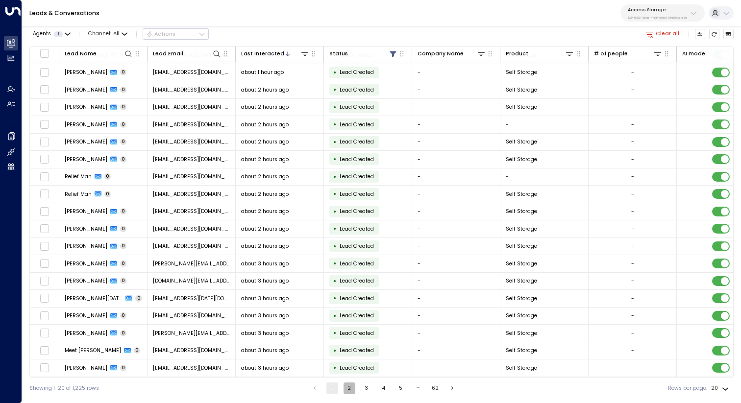
click at [347, 391] on button "2" at bounding box center [349, 389] width 12 height 12
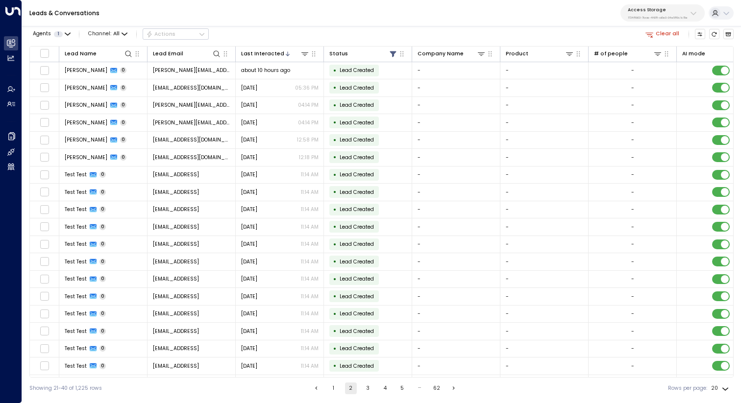
scroll to position [35, 0]
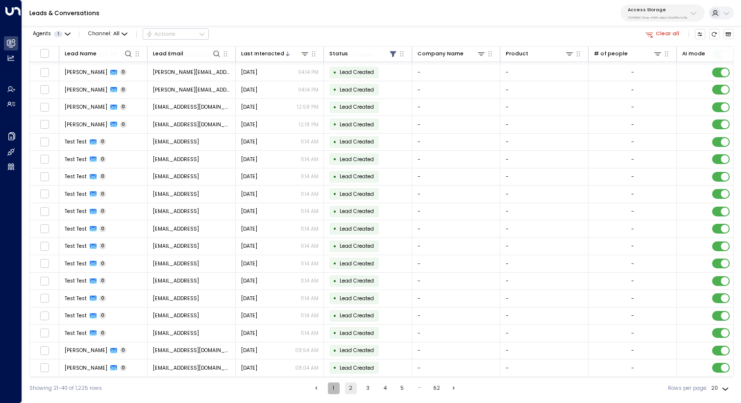
click at [330, 389] on button "1" at bounding box center [334, 389] width 12 height 12
